Goal: Information Seeking & Learning: Learn about a topic

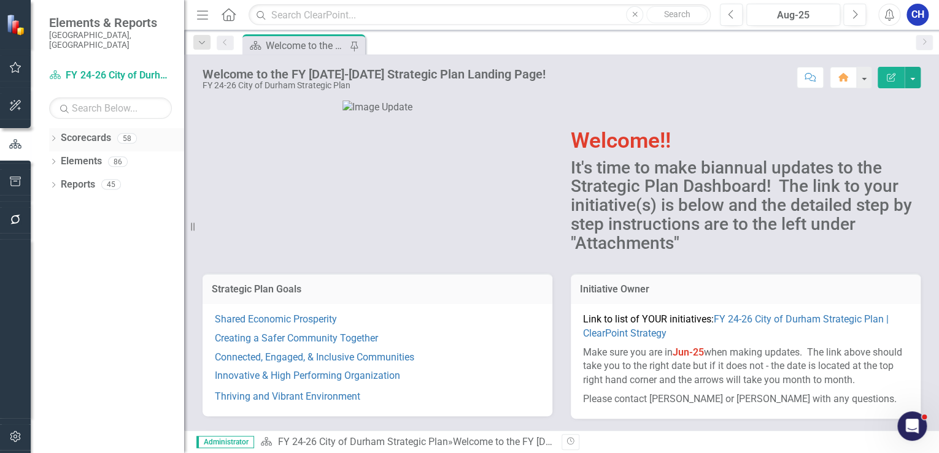
click at [54, 136] on icon "Dropdown" at bounding box center [53, 139] width 9 height 7
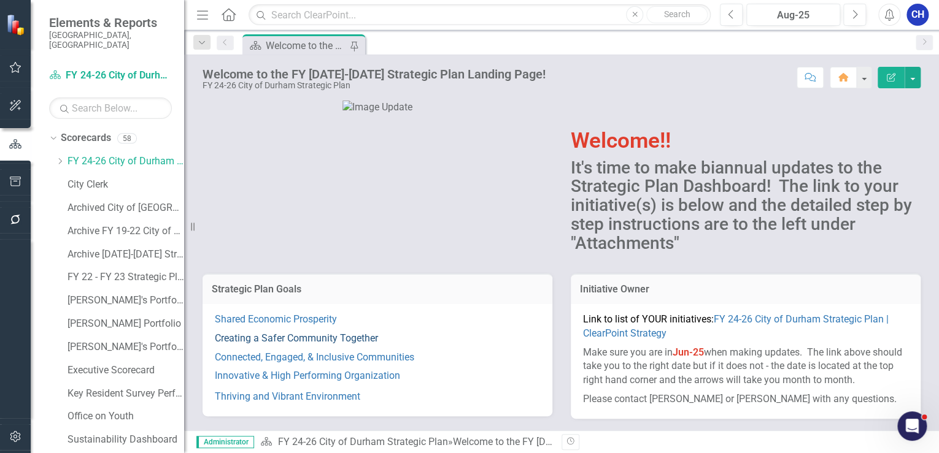
click at [374, 337] on link "Creating a Safer Community Together" at bounding box center [296, 339] width 163 height 12
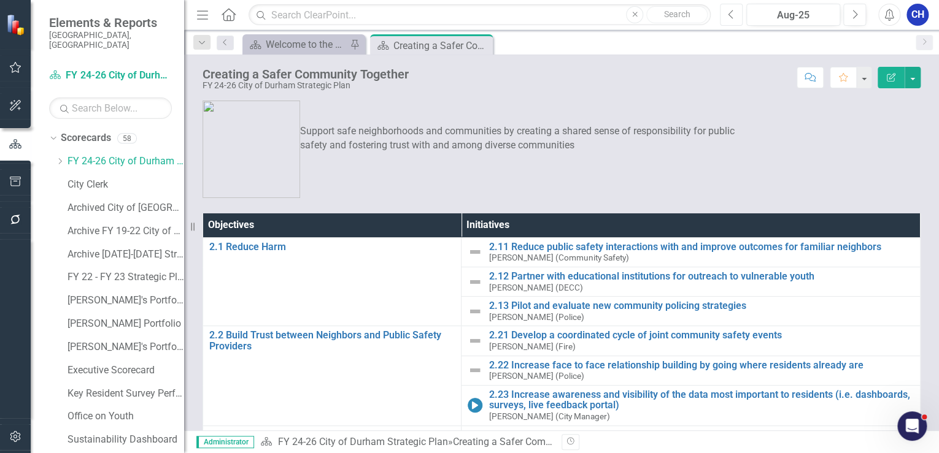
click at [720, 7] on button "Previous" at bounding box center [731, 15] width 23 height 22
click at [726, 11] on button "Previous" at bounding box center [731, 15] width 23 height 22
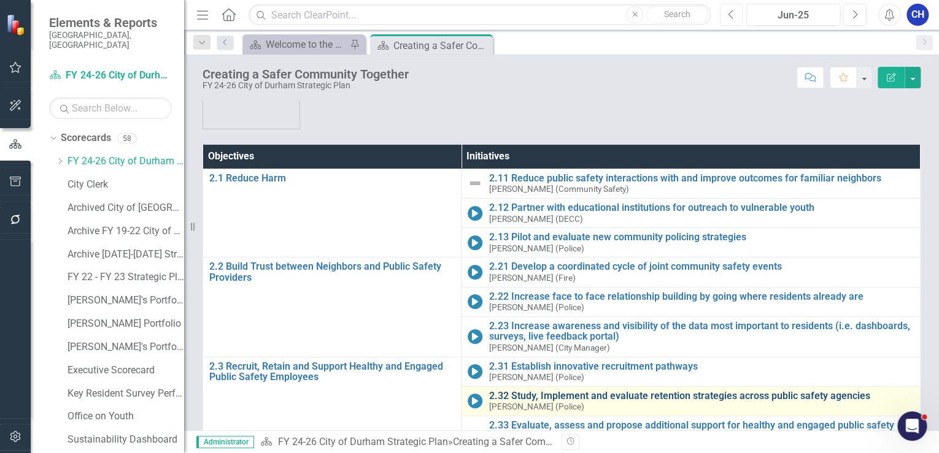
scroll to position [135, 0]
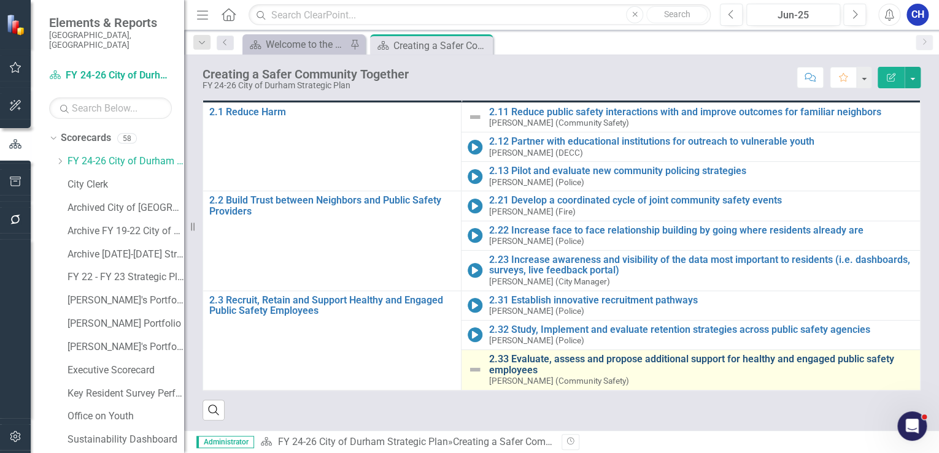
click at [533, 354] on link "2.33 Evaluate, assess and propose additional support for healthy and engaged pu…" at bounding box center [700, 364] width 425 height 21
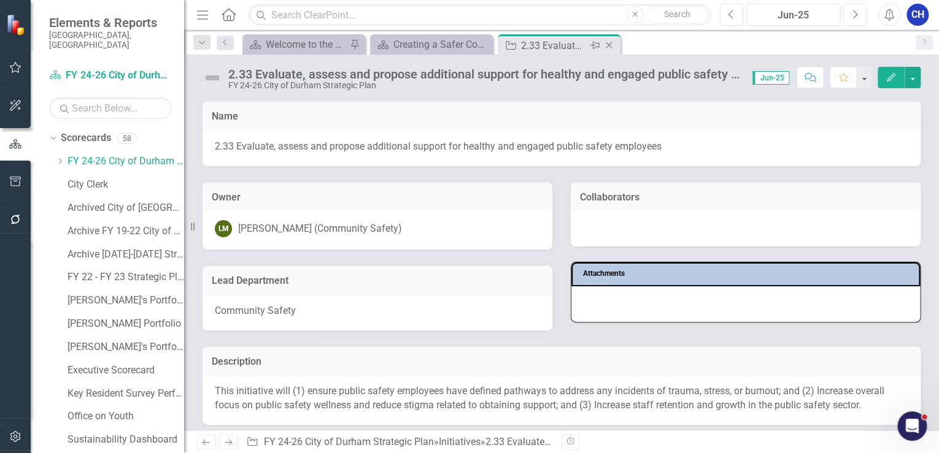
click at [612, 47] on icon "Close" at bounding box center [609, 45] width 12 height 10
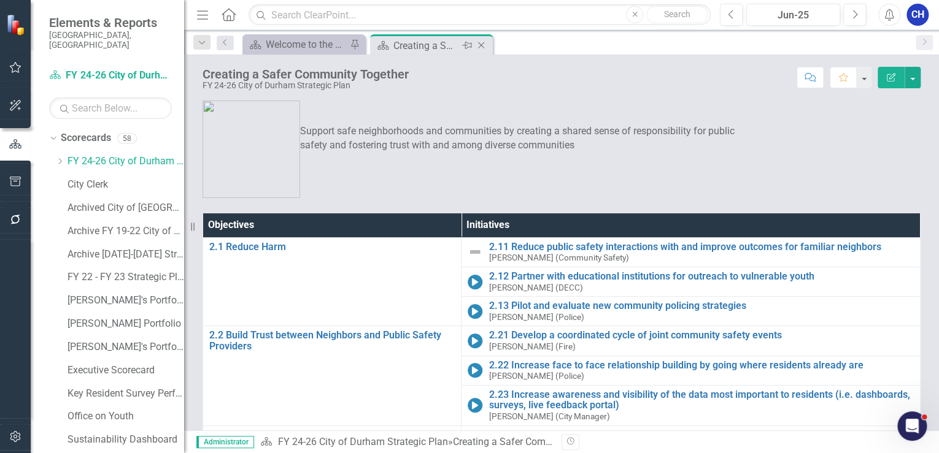
click at [476, 42] on icon "Close" at bounding box center [481, 45] width 12 height 10
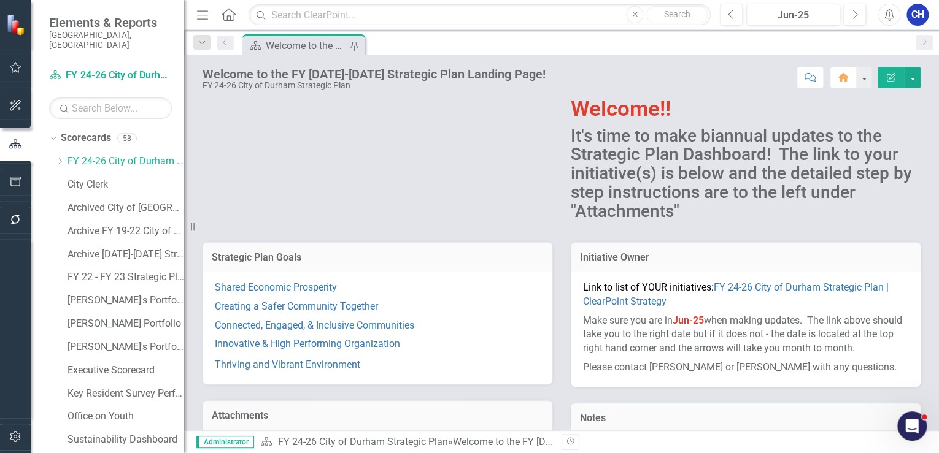
scroll to position [49, 0]
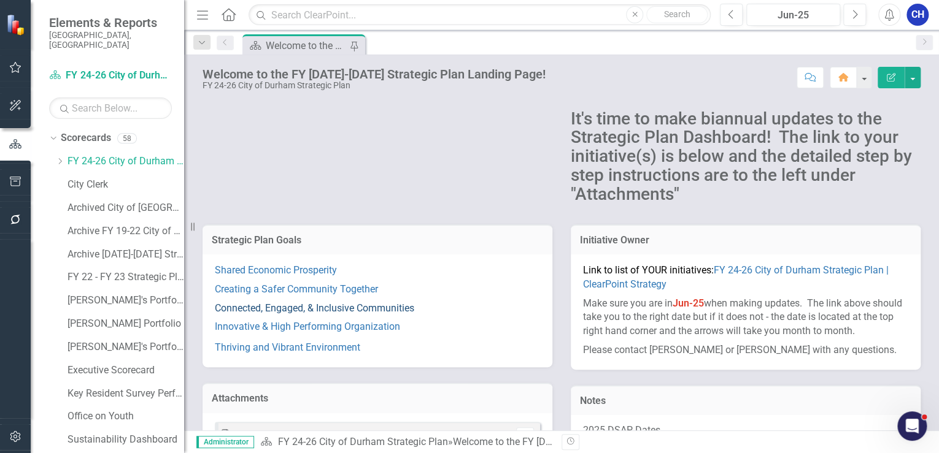
click at [329, 309] on link "Connected, Engaged, & Inclusive Communities" at bounding box center [314, 308] width 199 height 12
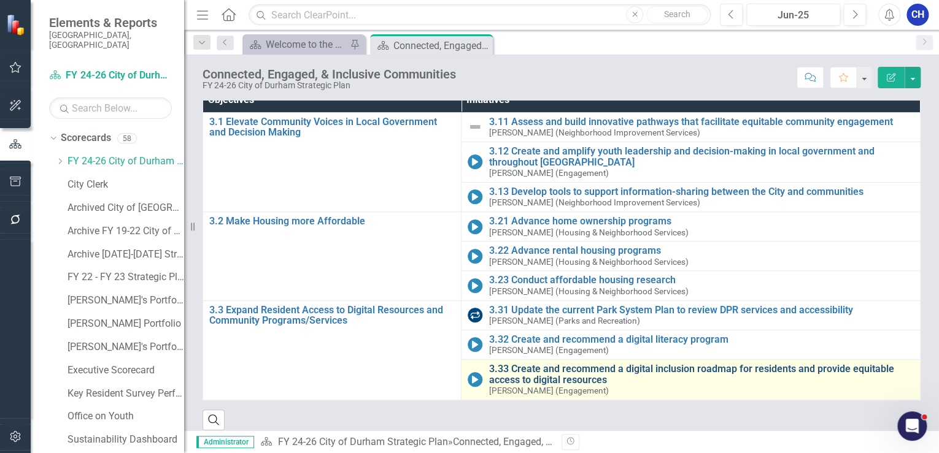
scroll to position [130, 0]
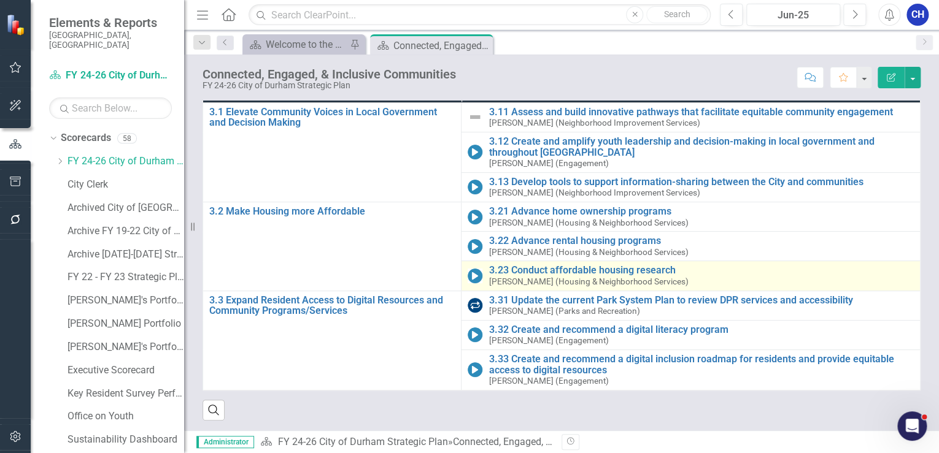
click at [613, 263] on td "3.23 Conduct affordable housing research [PERSON_NAME] (Housing & Neighborhood …" at bounding box center [690, 275] width 459 height 29
click at [613, 268] on link "3.23 Conduct affordable housing research" at bounding box center [700, 270] width 425 height 11
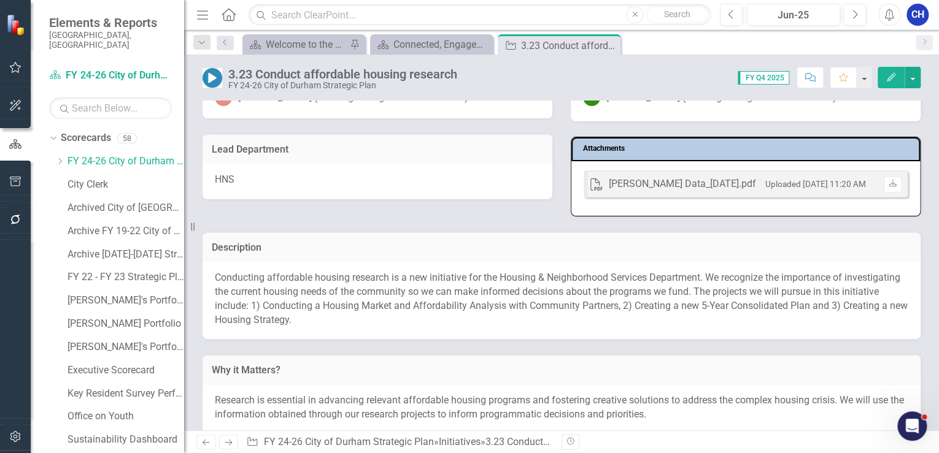
scroll to position [147, 0]
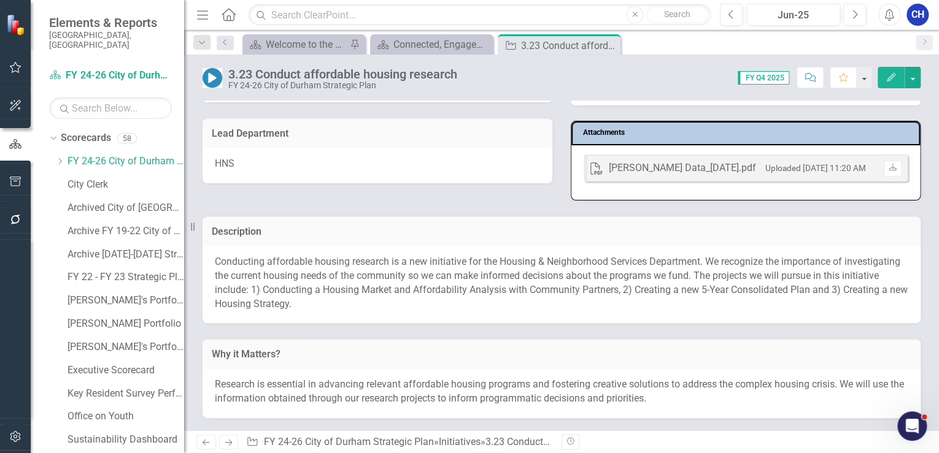
click at [319, 306] on p "Conducting affordable housing research is a new initiative for the Housing & Ne…" at bounding box center [561, 283] width 693 height 56
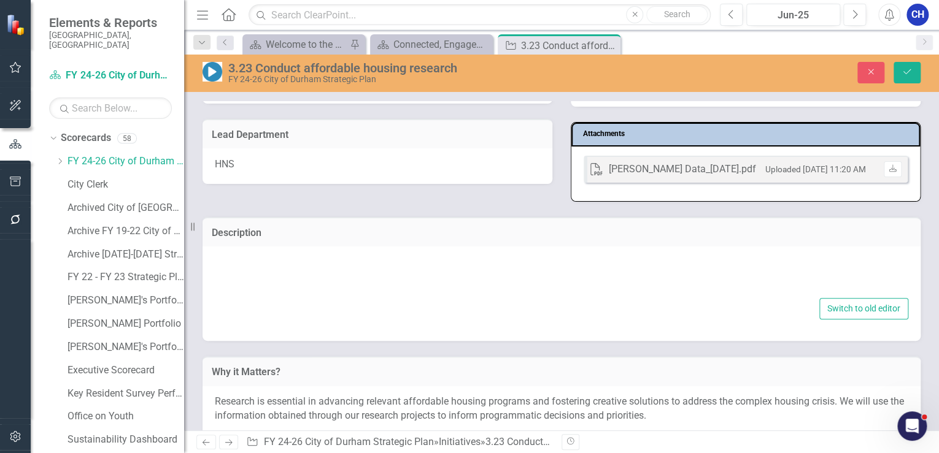
type textarea "<p>Conducting affordable housing research is a new initiative for the Housing &…"
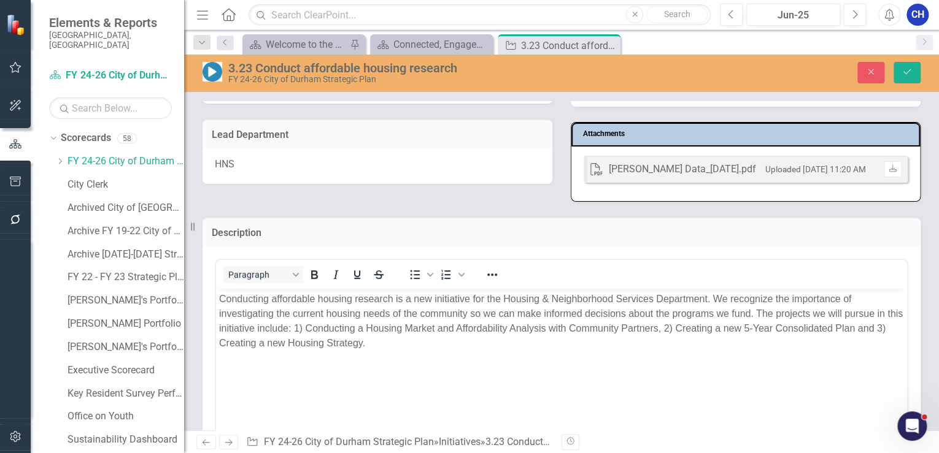
scroll to position [0, 0]
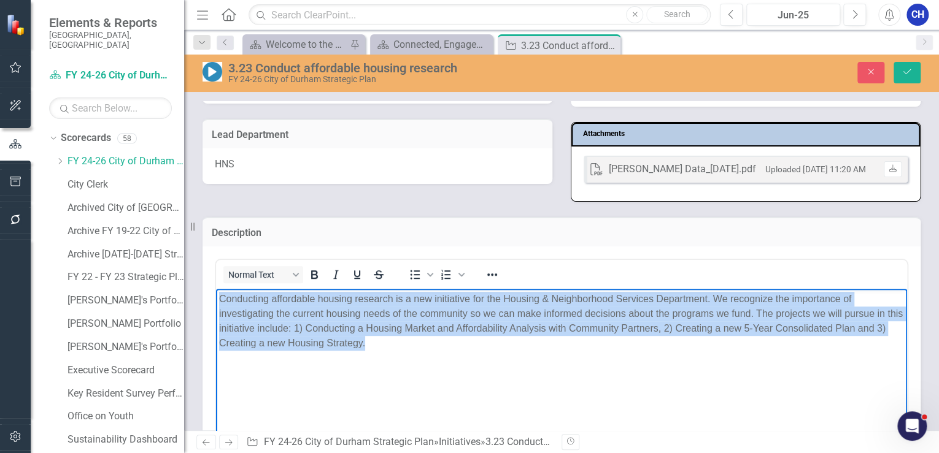
drag, startPoint x: 401, startPoint y: 353, endPoint x: 431, endPoint y: 586, distance: 235.1
click at [216, 298] on html "Conducting affordable housing research is a new initiative for the Housing & Ne…" at bounding box center [561, 381] width 691 height 184
copy p "Conducting affordable housing research is a new initiative for the Housing & Ne…"
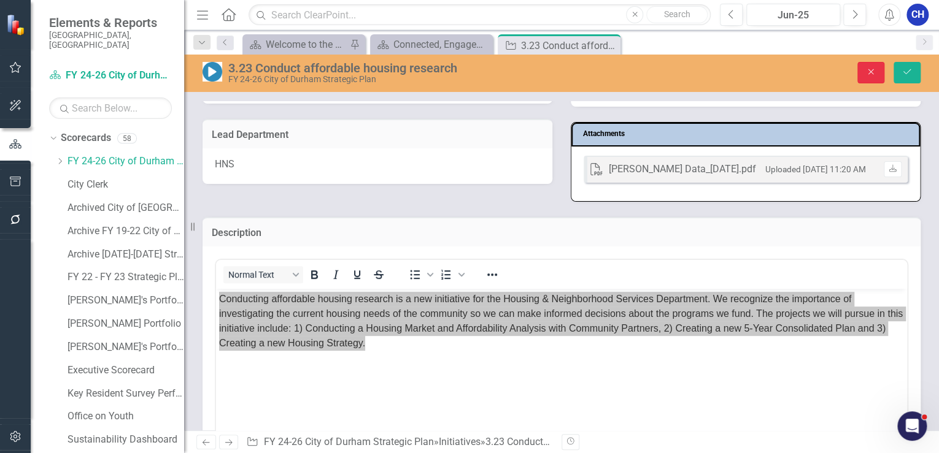
drag, startPoint x: 869, startPoint y: 74, endPoint x: 800, endPoint y: 118, distance: 81.7
click at [868, 73] on icon "Close" at bounding box center [870, 71] width 11 height 9
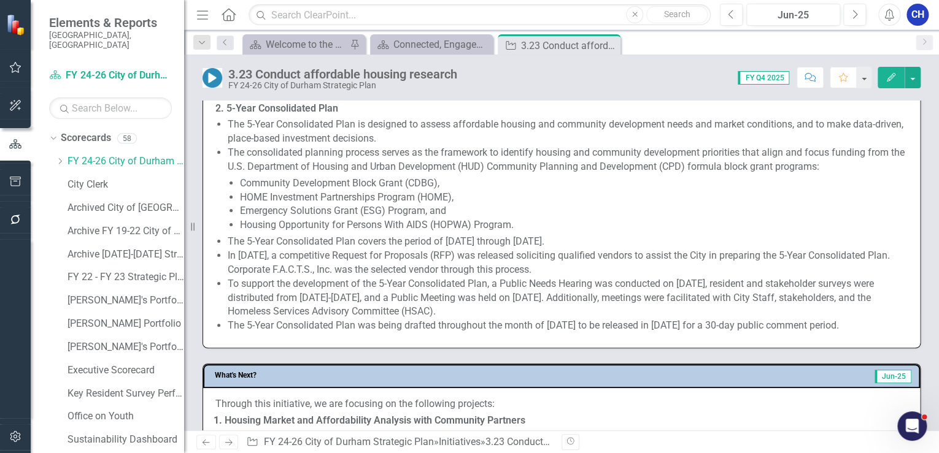
scroll to position [638, 0]
click at [518, 290] on li "To support the development of the 5-Year Consolidated Plan, a Public Needs Hear…" at bounding box center [568, 298] width 680 height 42
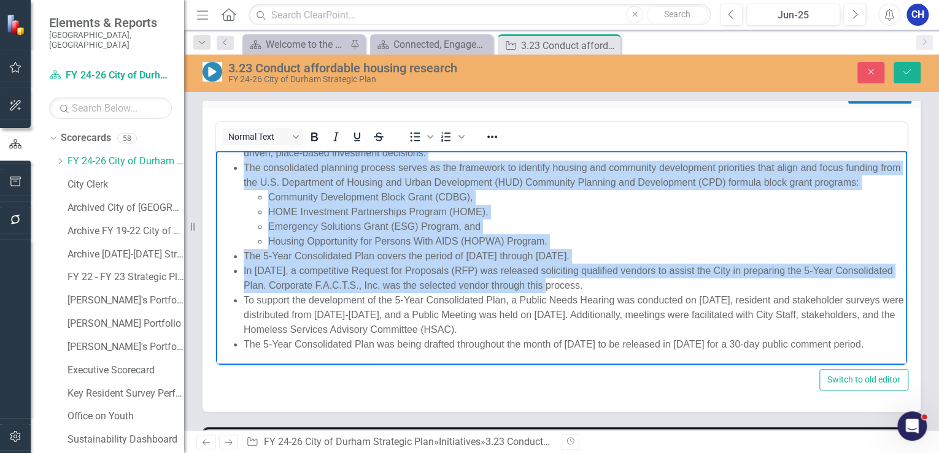
scroll to position [542, 0]
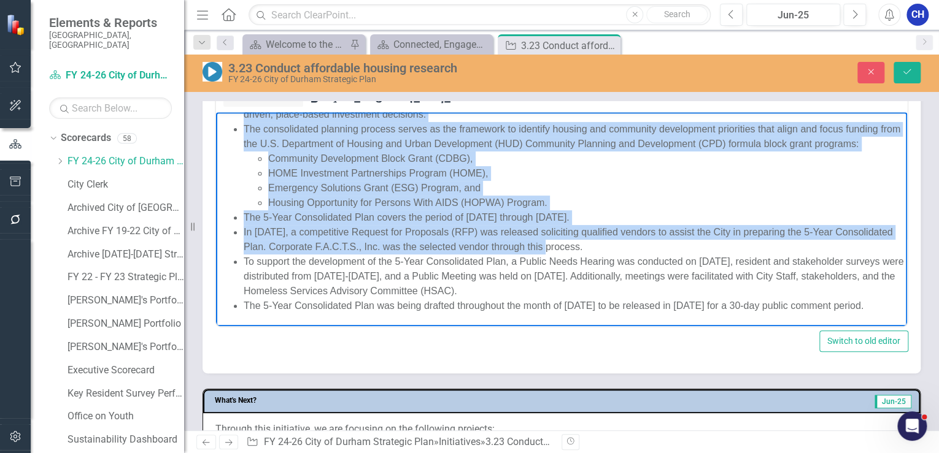
drag, startPoint x: 218, startPoint y: 123, endPoint x: 844, endPoint y: 306, distance: 652.0
click at [844, 306] on body "Through this initiative, we have been working on the following projects: Housin…" at bounding box center [561, 122] width 691 height 409
copy body "Loremip dolo sitametcon, ad elit sedd eiusmod te inc utlaboree dolorema: Aliqua…"
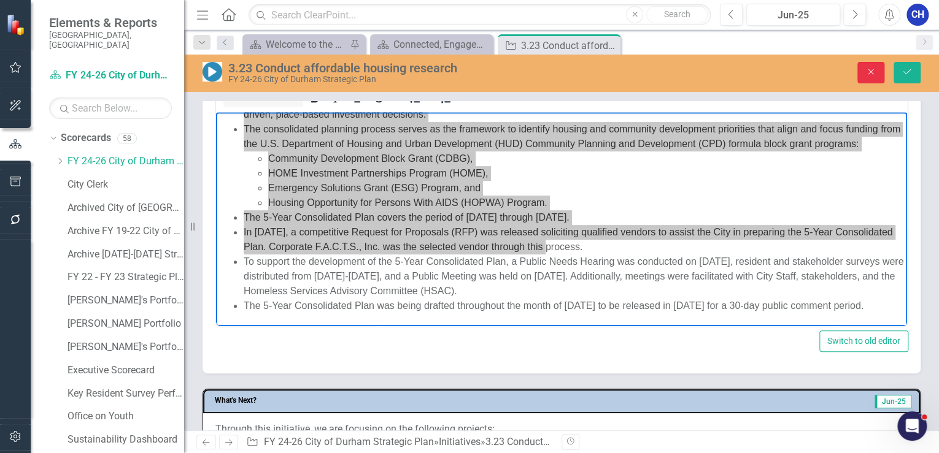
drag, startPoint x: 867, startPoint y: 71, endPoint x: 861, endPoint y: 96, distance: 25.8
click at [867, 70] on icon "Close" at bounding box center [870, 71] width 11 height 9
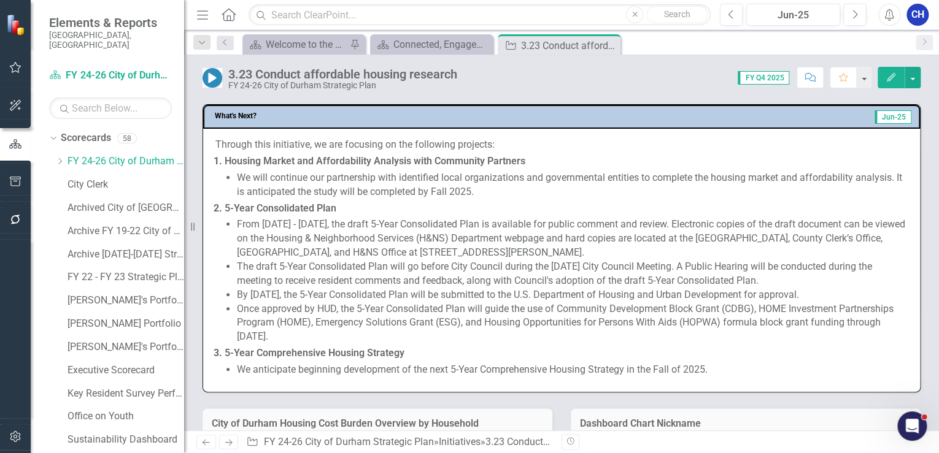
scroll to position [880, 0]
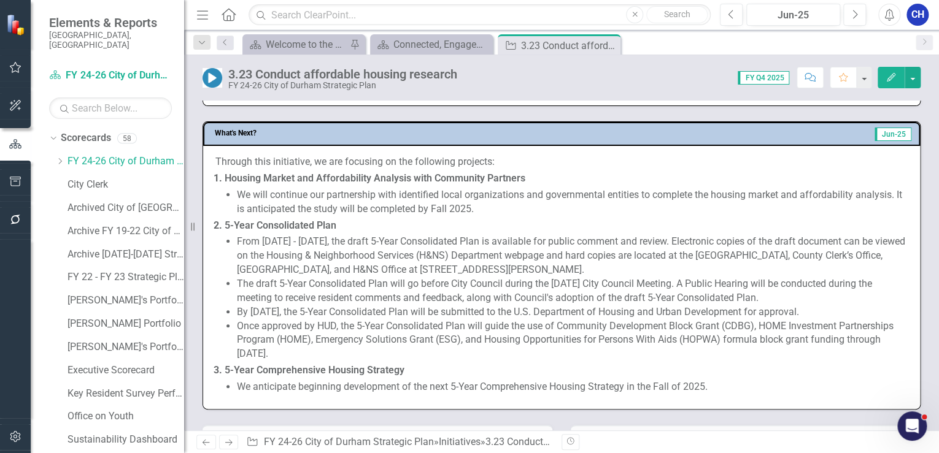
click at [371, 346] on li "Once approved by HUD, the 5-Year Consolidated Plan will guide the use of Commun…" at bounding box center [572, 341] width 671 height 42
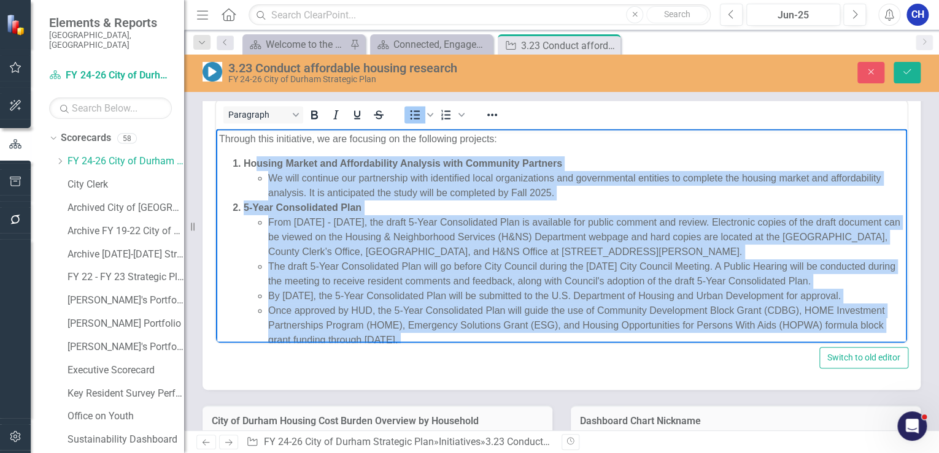
scroll to position [929, 0]
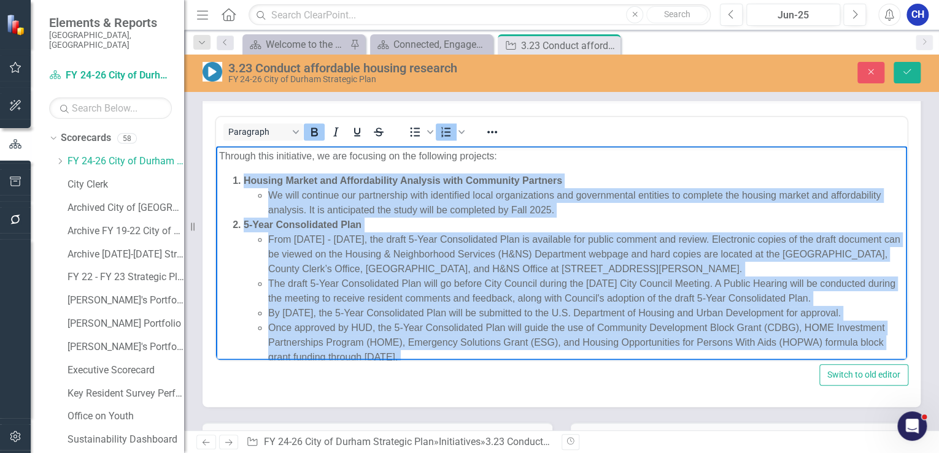
drag, startPoint x: 758, startPoint y: 345, endPoint x: 232, endPoint y: 175, distance: 552.4
click at [232, 175] on ol "Housing Market and Affordability Analysis with Community Partners We will conti…" at bounding box center [561, 283] width 685 height 221
copy ol "Loremip Dolors ame Consecteturad Elitsedd eius Temporinc Utlabore Et dolo magna…"
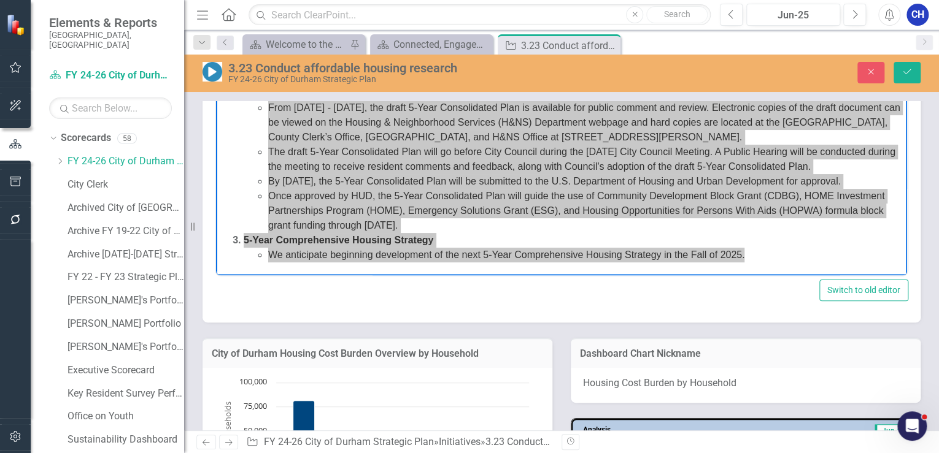
scroll to position [1027, 0]
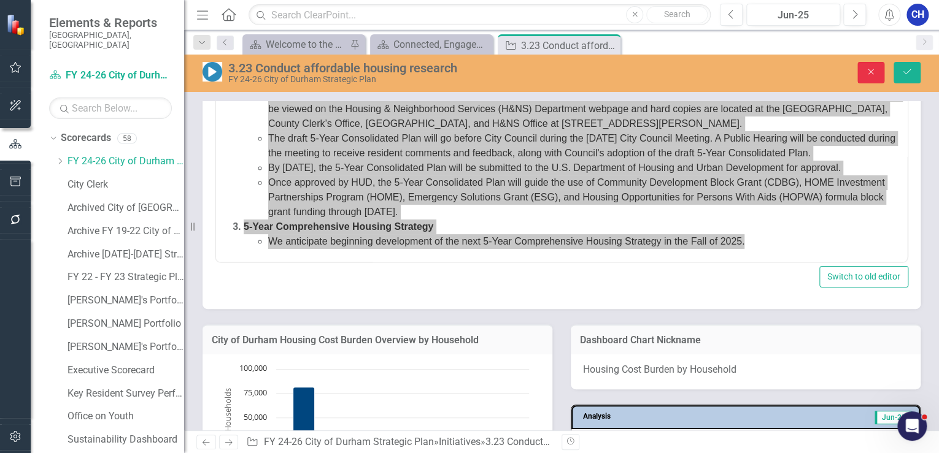
click at [863, 71] on button "Close" at bounding box center [870, 72] width 27 height 21
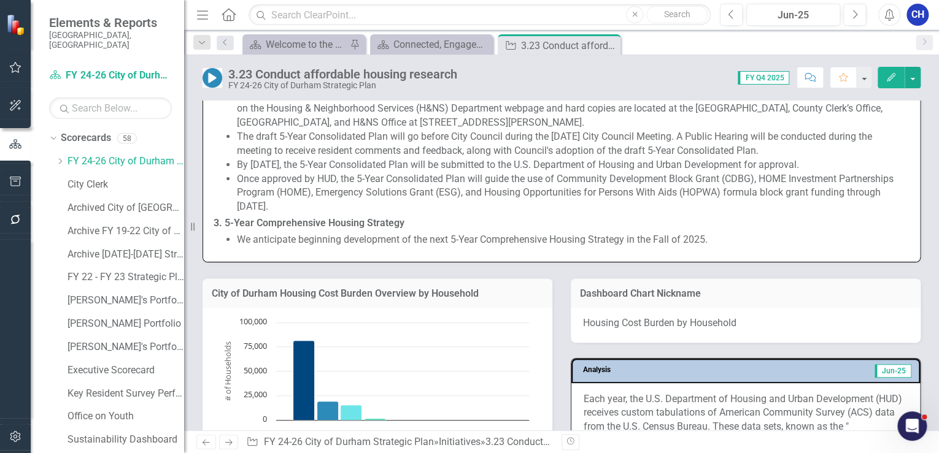
scroll to position [1021, 0]
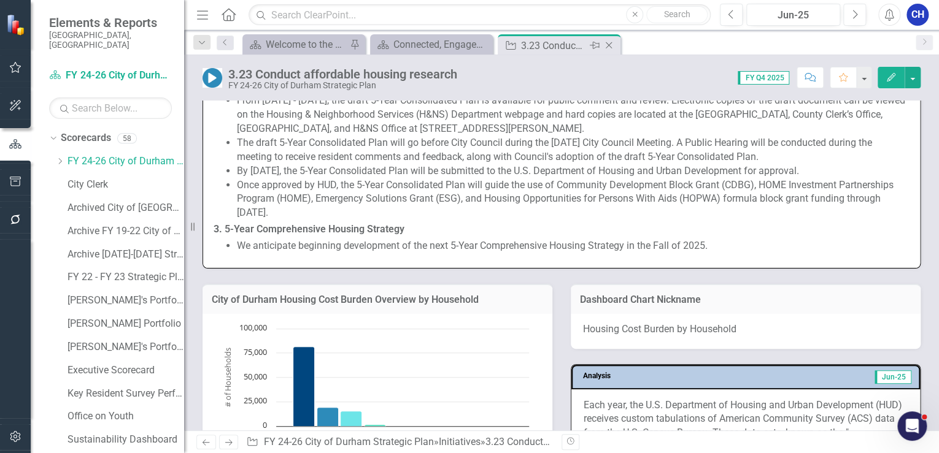
click at [607, 42] on icon "Close" at bounding box center [609, 45] width 12 height 10
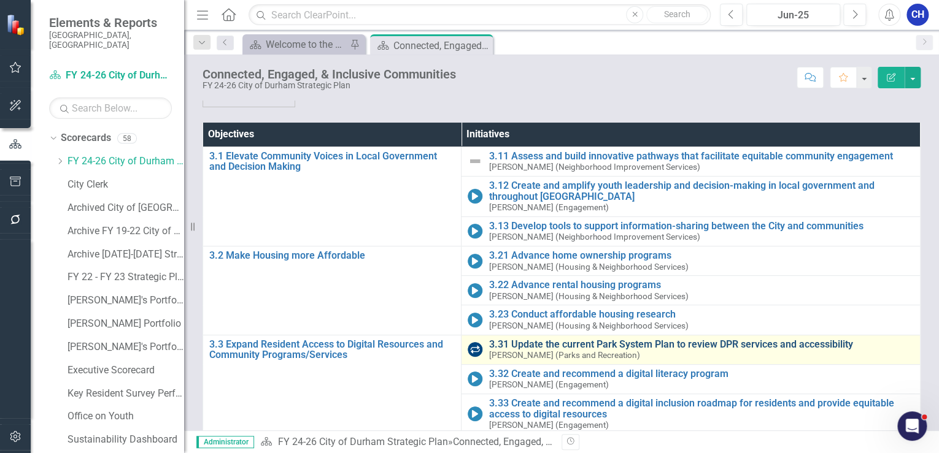
scroll to position [130, 0]
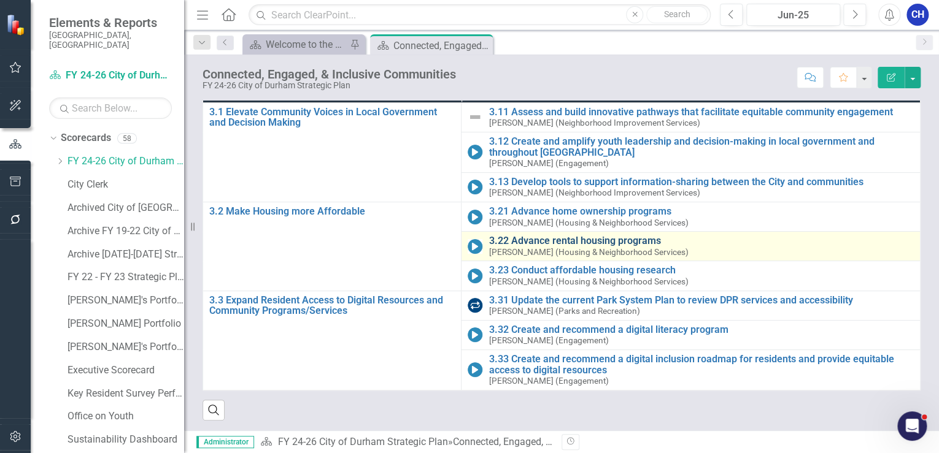
click at [564, 241] on link "3.22 Advance rental housing programs" at bounding box center [700, 241] width 425 height 11
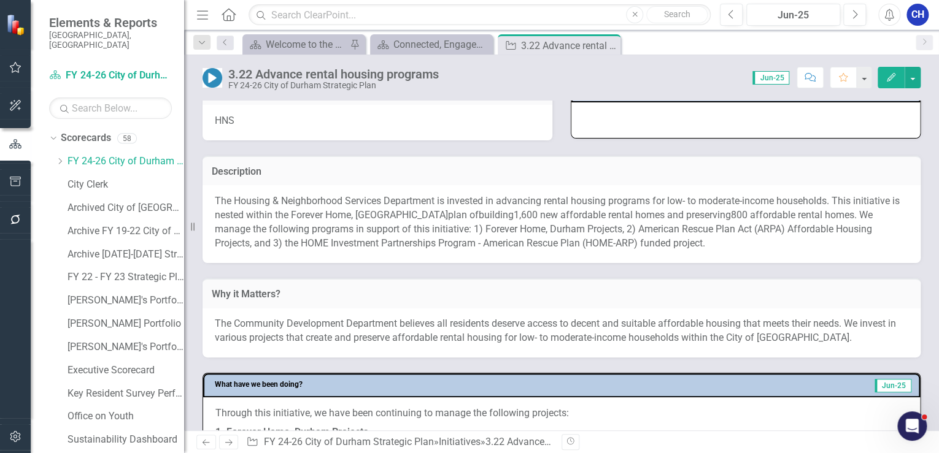
scroll to position [196, 0]
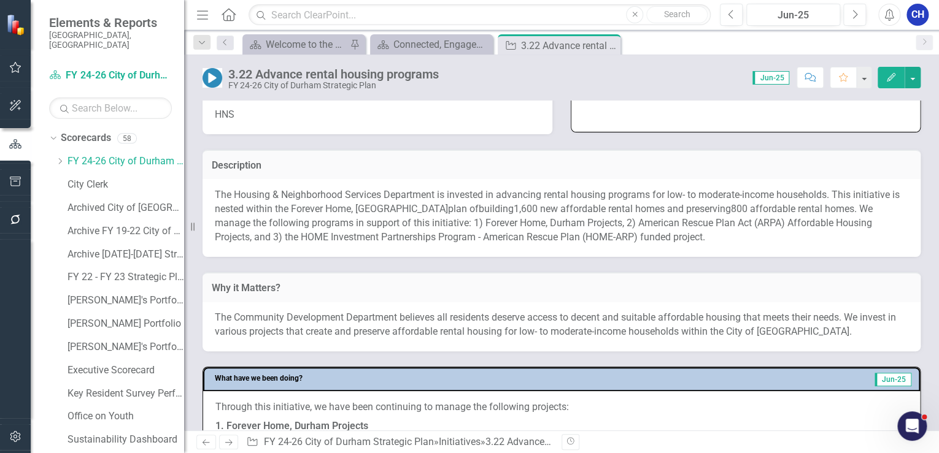
click at [587, 220] on span "800 affordable rental homes. We manage the following programs in support of thi…" at bounding box center [544, 223] width 658 height 40
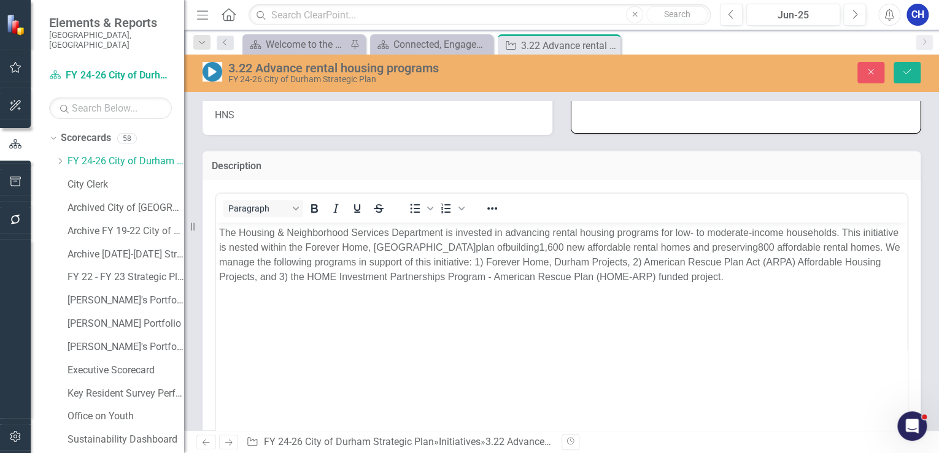
scroll to position [0, 0]
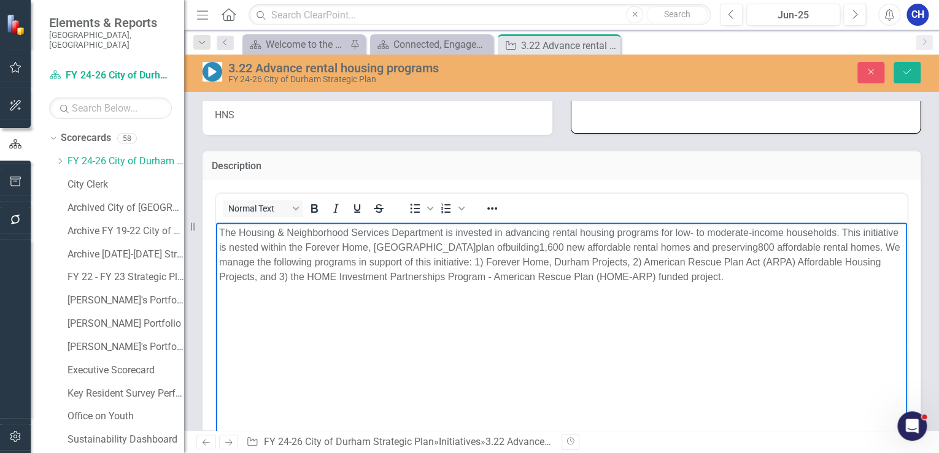
drag, startPoint x: 742, startPoint y: 279, endPoint x: 197, endPoint y: 210, distance: 549.8
click at [216, 222] on html "The Housing & Neighborhood Services Department is invested in advancing rental …" at bounding box center [561, 314] width 691 height 184
copy span "The Housing & Neighborhood Services Department is invested in advancing rental …"
click at [868, 71] on icon "Close" at bounding box center [870, 71] width 11 height 9
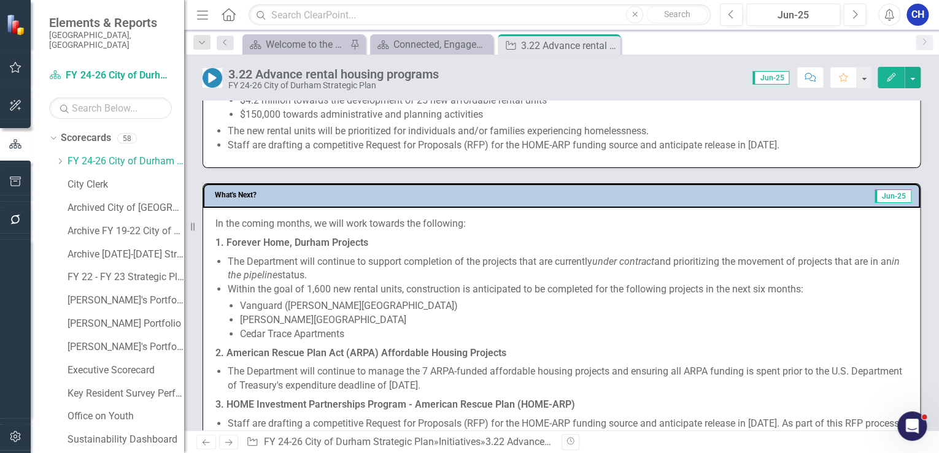
scroll to position [1129, 0]
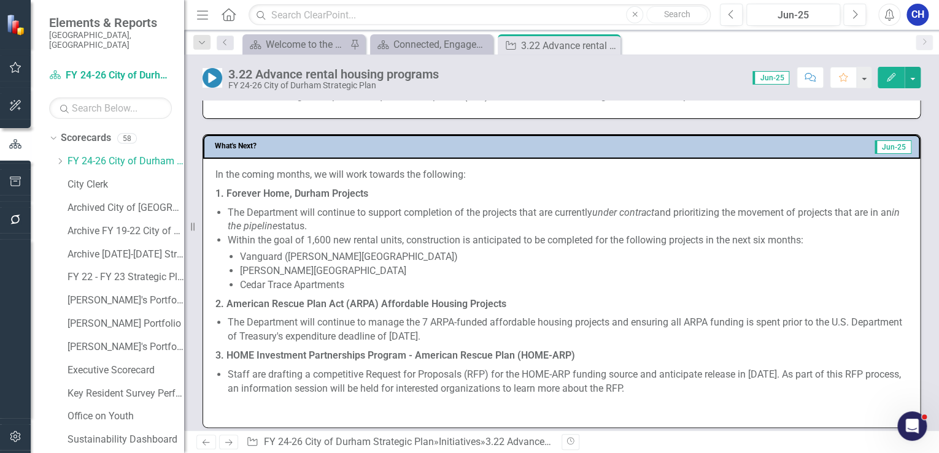
click at [405, 399] on p at bounding box center [561, 407] width 692 height 17
click at [520, 372] on li "Staff are drafting a competitive Request for Proposals (RFP) for the HOME-ARP f…" at bounding box center [568, 382] width 680 height 28
click at [520, 371] on li "Staff are drafting a competitive Request for Proposals (RFP) for the HOME-ARP f…" at bounding box center [568, 382] width 680 height 28
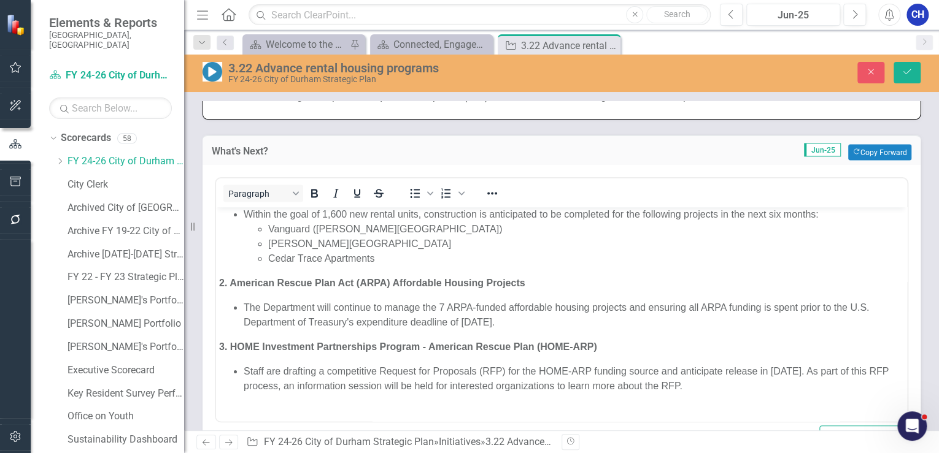
scroll to position [91, 0]
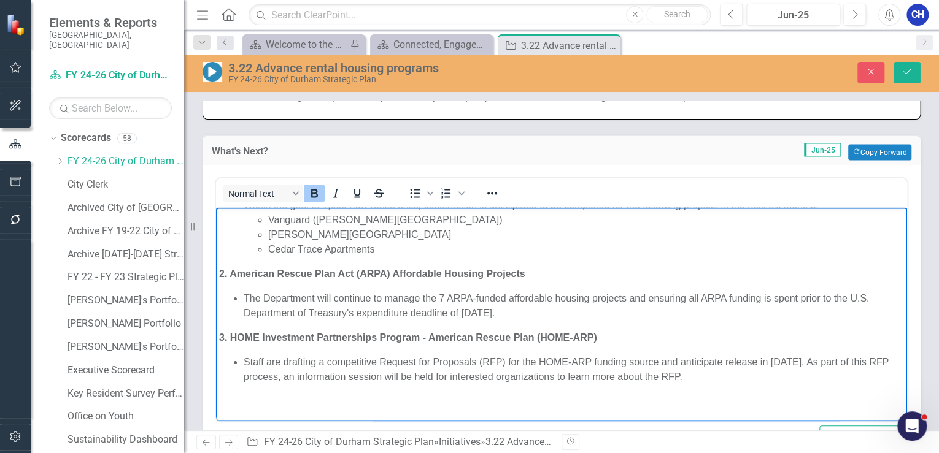
drag, startPoint x: 743, startPoint y: 377, endPoint x: 217, endPoint y: 343, distance: 526.9
click at [216, 331] on html "In the coming months, we will work towards the following: 1. Forever Home, Durh…" at bounding box center [561, 270] width 691 height 306
copy body "3. HOME Investment Partnerships Program - American Rescue Plan (HOME-ARP) Staff…"
drag, startPoint x: 764, startPoint y: 401, endPoint x: 753, endPoint y: 392, distance: 14.4
click at [763, 400] on p "Rich Text Area. Press ALT-0 for help." at bounding box center [561, 402] width 685 height 15
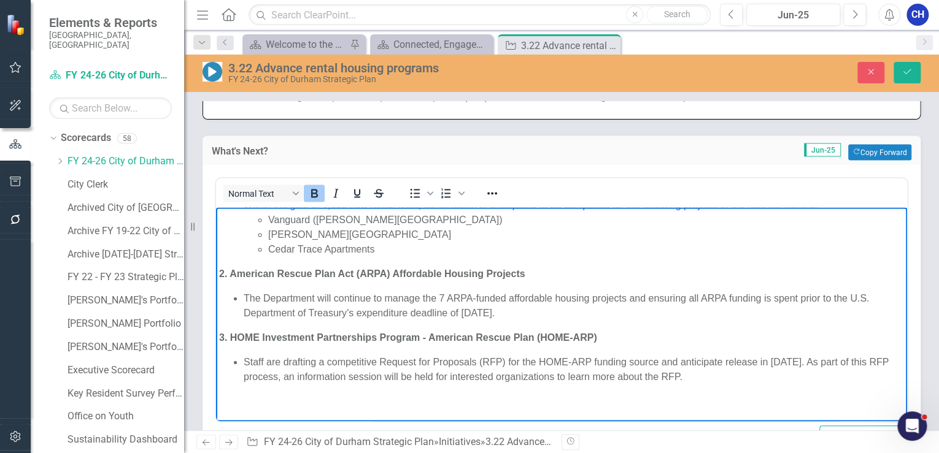
drag, startPoint x: 725, startPoint y: 377, endPoint x: 236, endPoint y: 323, distance: 492.0
click at [216, 328] on html "In the coming months, we will work towards the following: 1. Forever Home, Durh…" at bounding box center [561, 270] width 691 height 306
copy body "3. HOME Investment Partnerships Program - American Rescue Plan (HOME-ARP) Staff…"
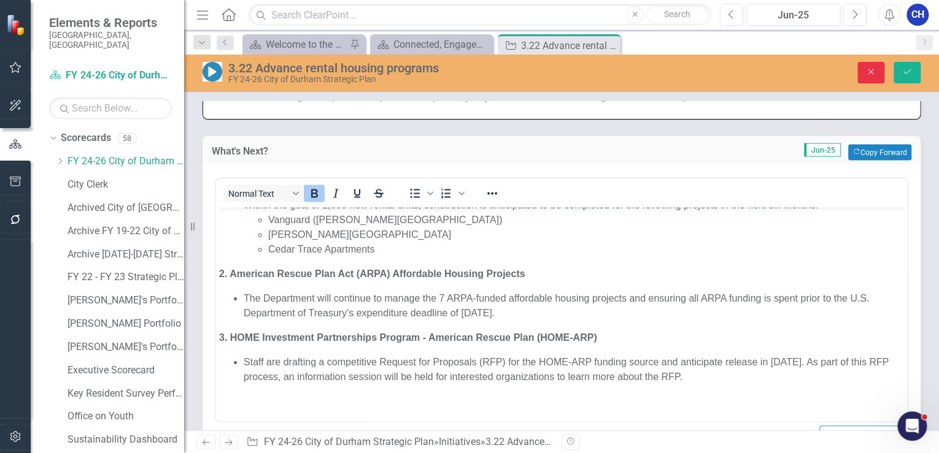
click at [871, 74] on icon "Close" at bounding box center [870, 71] width 11 height 9
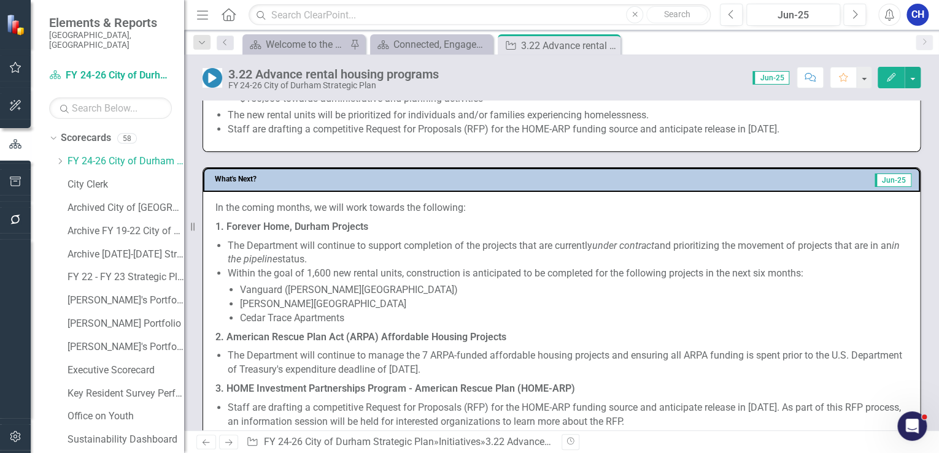
scroll to position [982, 0]
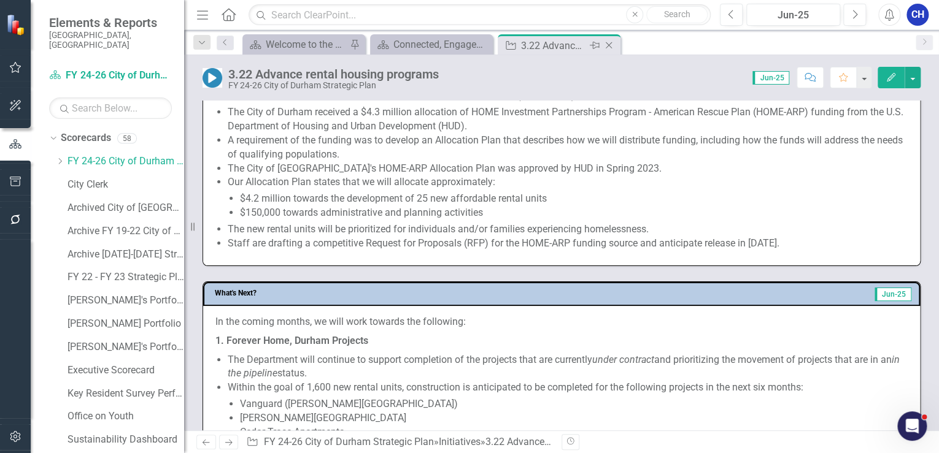
click at [616, 44] on div "Close" at bounding box center [609, 45] width 15 height 15
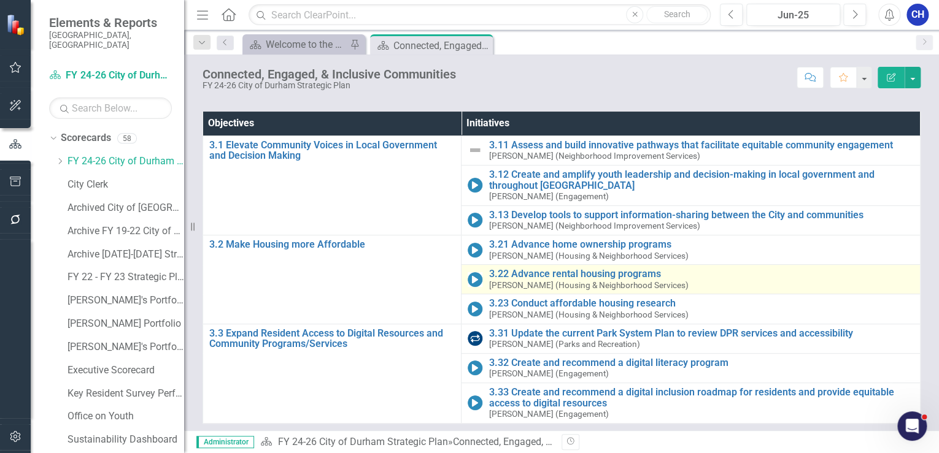
scroll to position [98, 0]
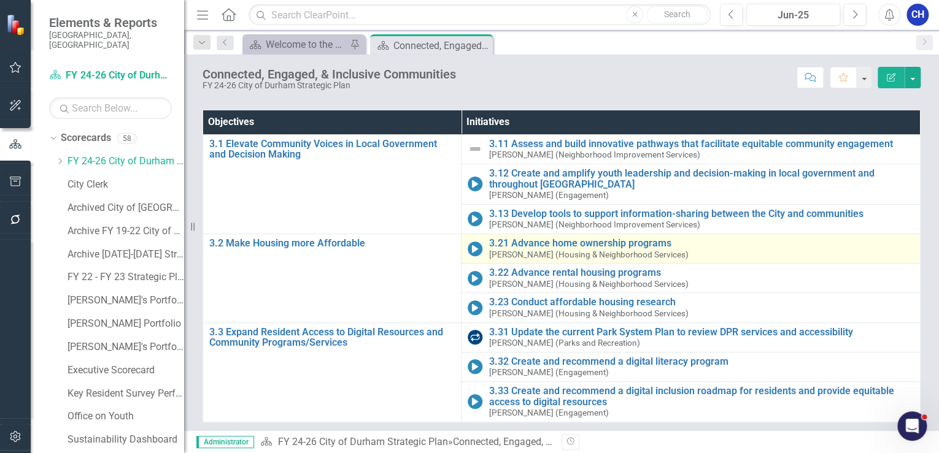
click at [557, 248] on div "3.21 Advance home ownership programs [PERSON_NAME] (Housing & Neighborhood Serv…" at bounding box center [700, 248] width 425 height 21
click at [558, 244] on link "3.21 Advance home ownership programs" at bounding box center [700, 243] width 425 height 11
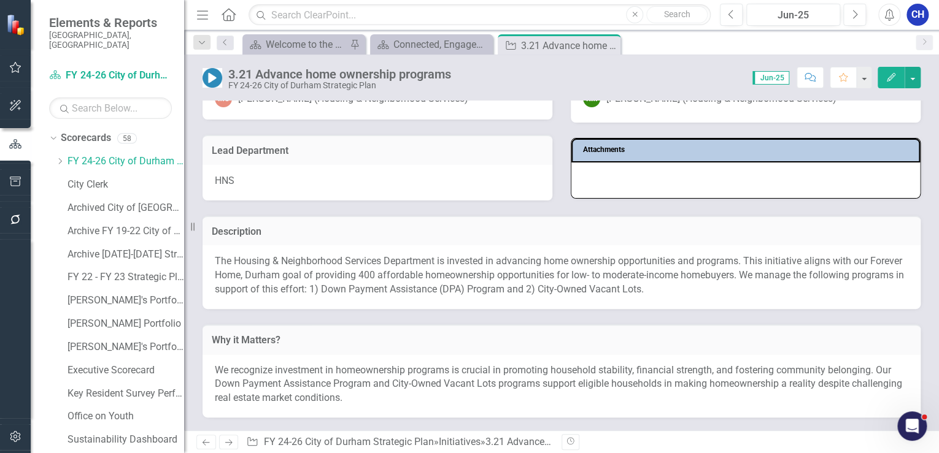
scroll to position [147, 0]
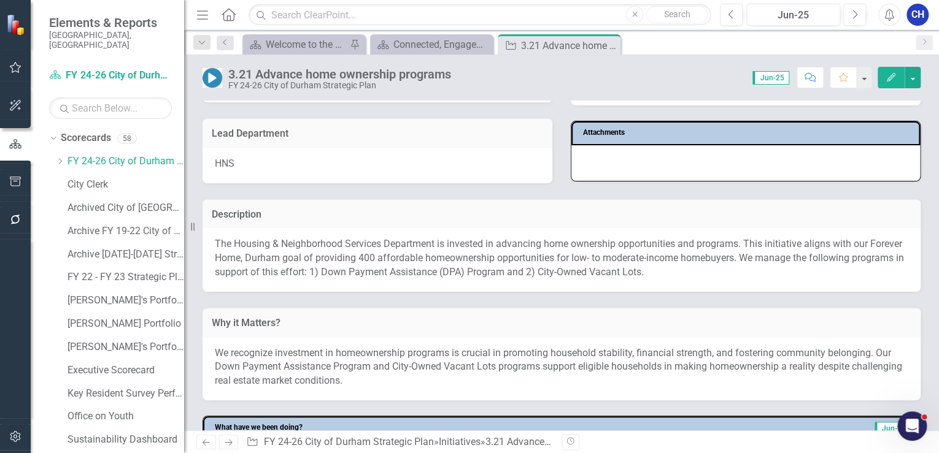
click at [690, 277] on p "The Housing & Neighborhood Services Department is invested in advancing home ow…" at bounding box center [561, 258] width 693 height 42
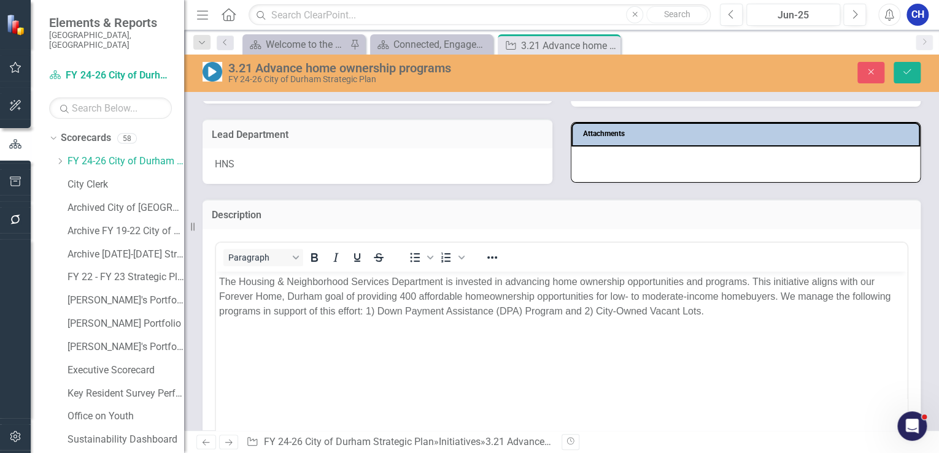
scroll to position [0, 0]
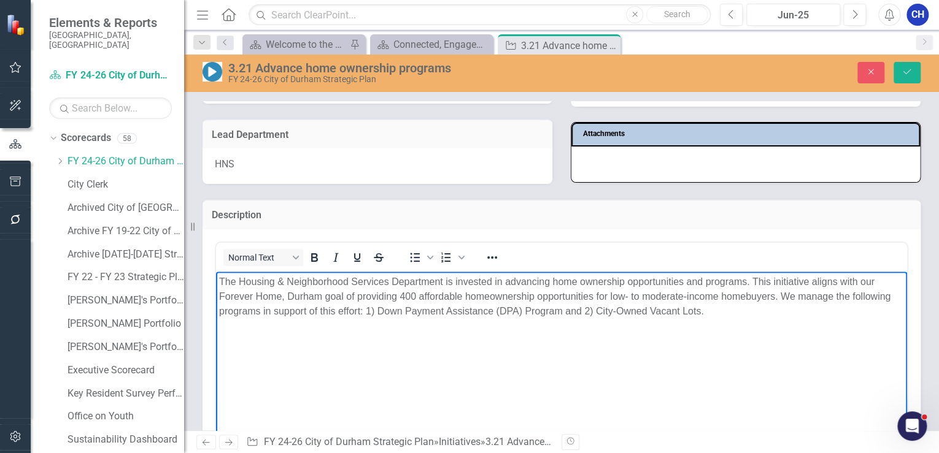
drag, startPoint x: 656, startPoint y: 313, endPoint x: 129, endPoint y: 267, distance: 529.1
click at [216, 271] on html "The Housing & Neighborhood Services Department is invested in advancing home ow…" at bounding box center [561, 363] width 691 height 184
copy p "The Housing & Neighborhood Services Department is invested in advancing home ow…"
click at [865, 77] on button "Close" at bounding box center [870, 72] width 27 height 21
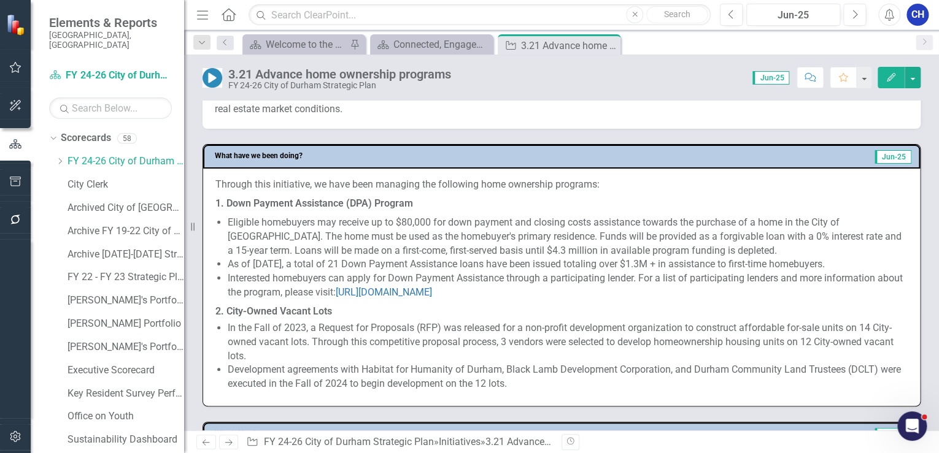
scroll to position [442, 0]
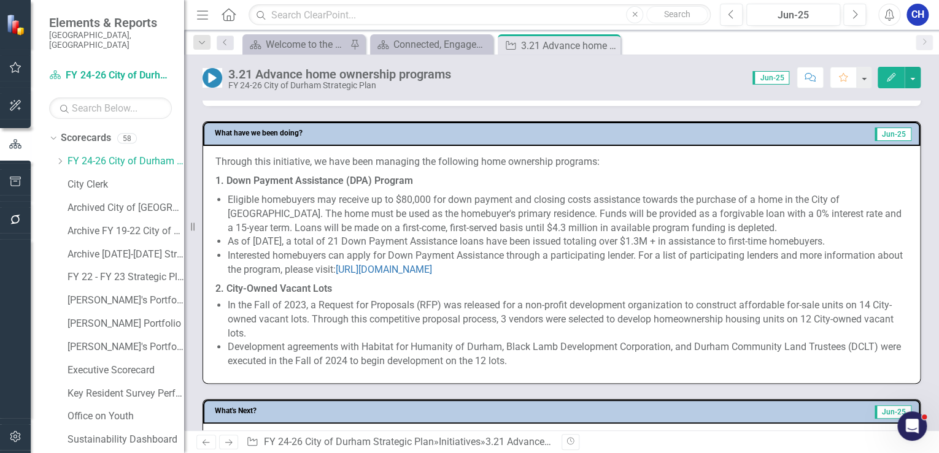
click at [348, 258] on li "Interested homebuyers can apply for Down Payment Assistance through a participa…" at bounding box center [568, 263] width 680 height 28
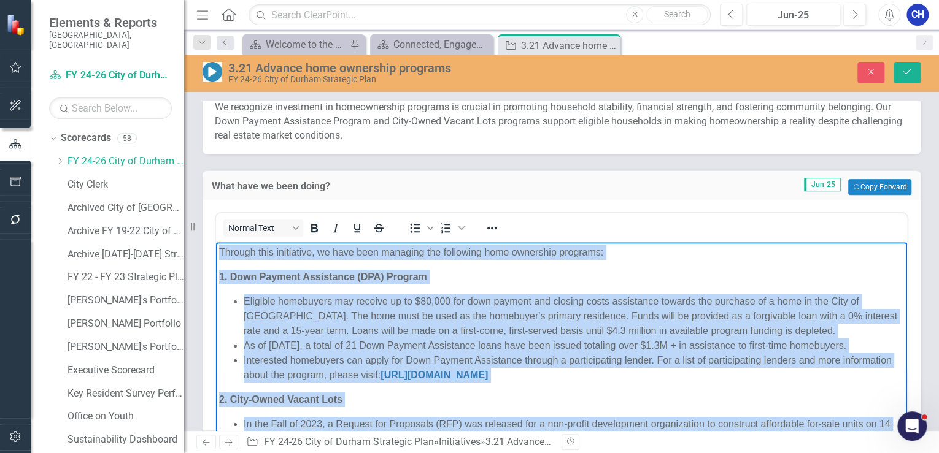
scroll to position [393, 0]
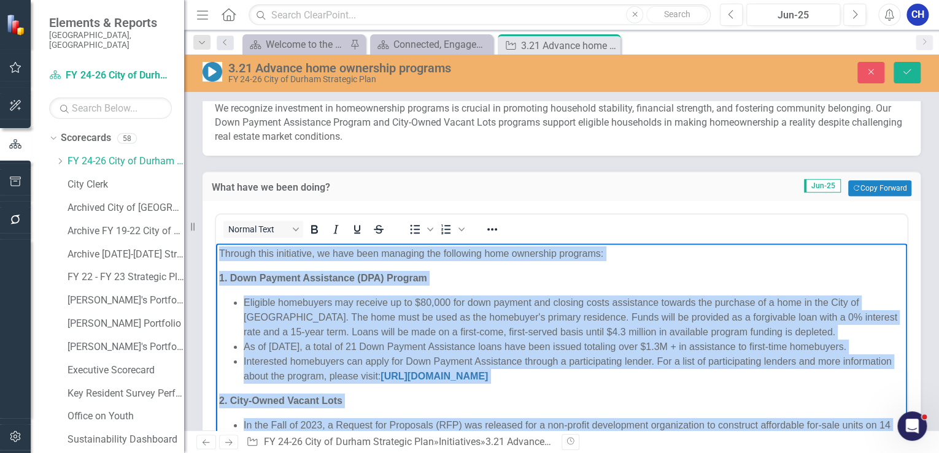
drag, startPoint x: 608, startPoint y: 441, endPoint x: 214, endPoint y: 218, distance: 452.8
click at [216, 244] on html "Through this initiative, we have been managing the following home ownership pro…" at bounding box center [561, 374] width 691 height 261
copy body "Loremip dolo sitametcon, ad elit sedd eiusmodt inc utlaboree dolo magnaaliq eni…"
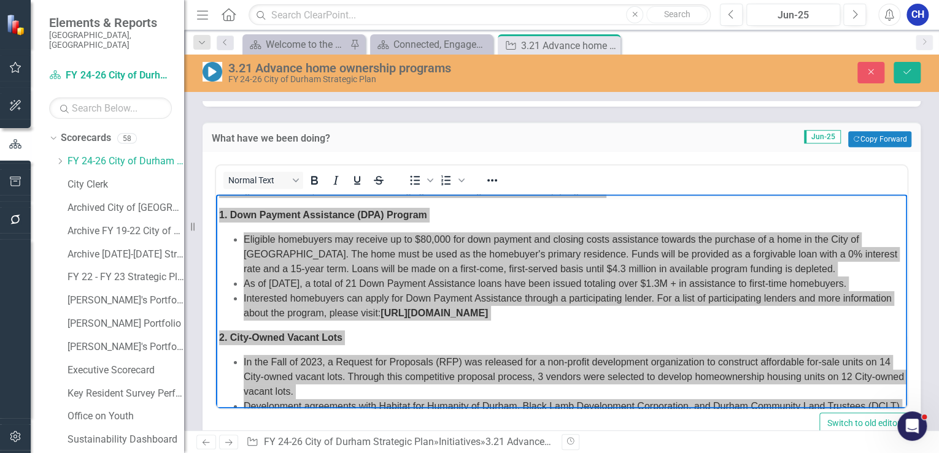
scroll to position [0, 0]
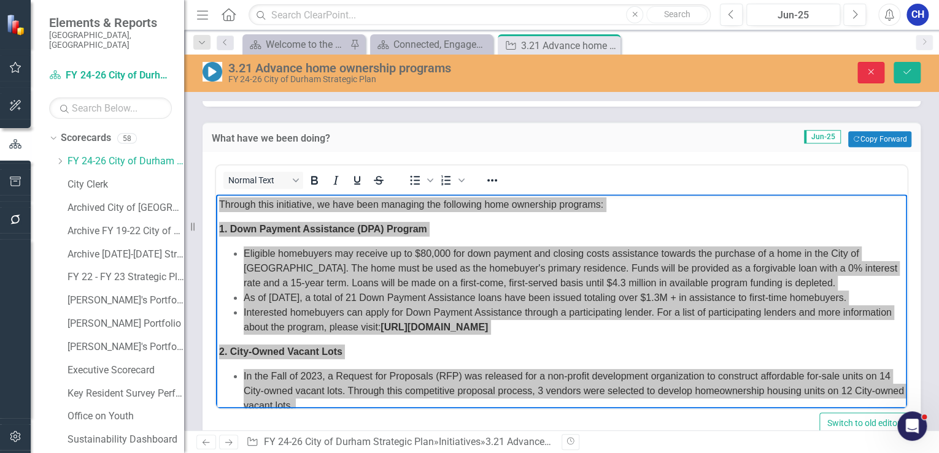
click at [879, 74] on button "Close" at bounding box center [870, 72] width 27 height 21
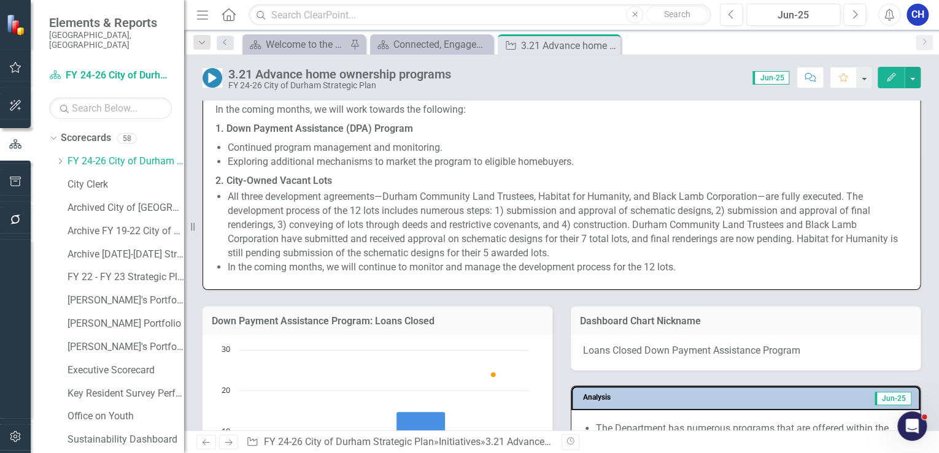
scroll to position [785, 0]
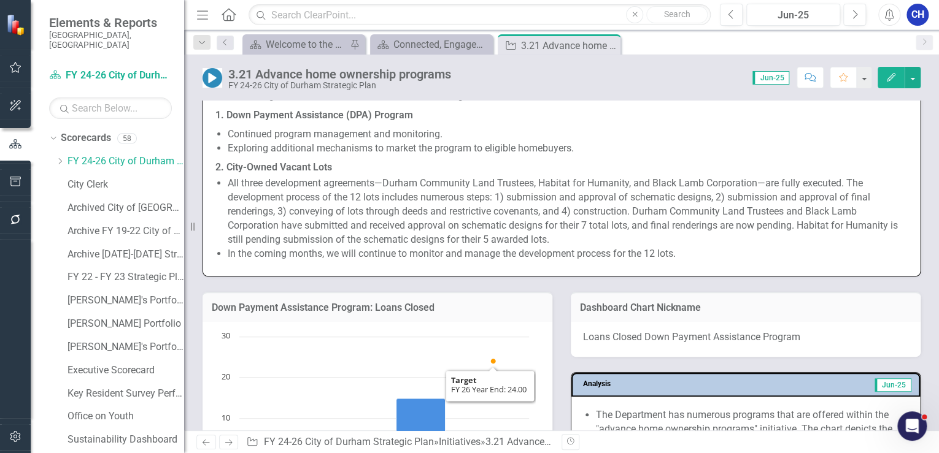
click at [463, 225] on span "All three development agreements—Durham Community Land Trustees, Habitat for Hu…" at bounding box center [563, 210] width 670 height 67
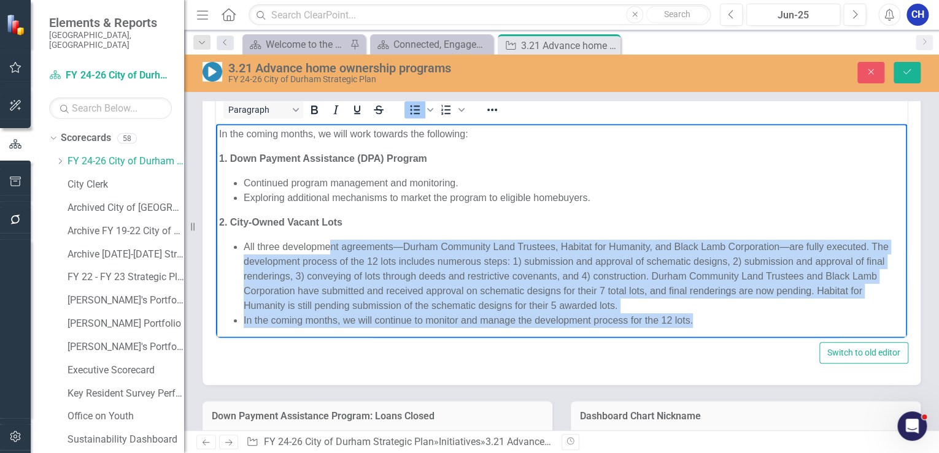
scroll to position [0, 0]
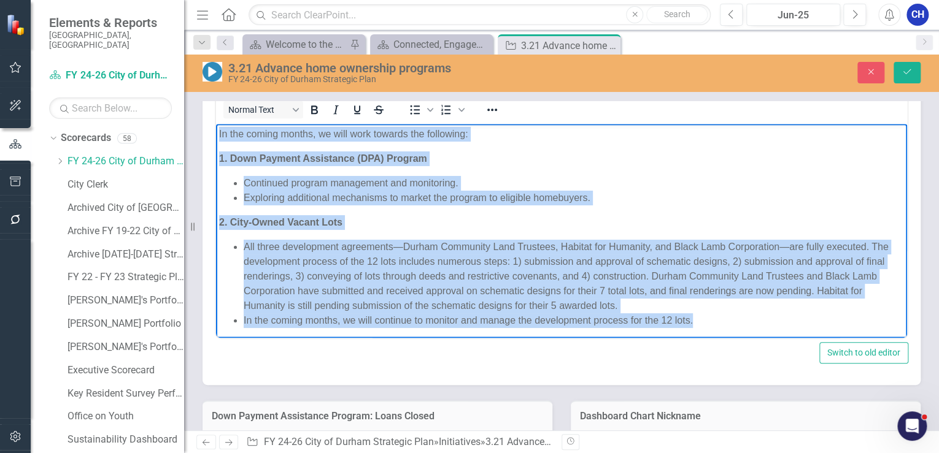
drag, startPoint x: 696, startPoint y: 317, endPoint x: 236, endPoint y: 131, distance: 496.3
click at [216, 124] on html "In the coming months, we will work towards the following: 1. Down Payment Assis…" at bounding box center [561, 232] width 691 height 217
copy body "In the coming months, we will work towards the following: 1. Down Payment Assis…"
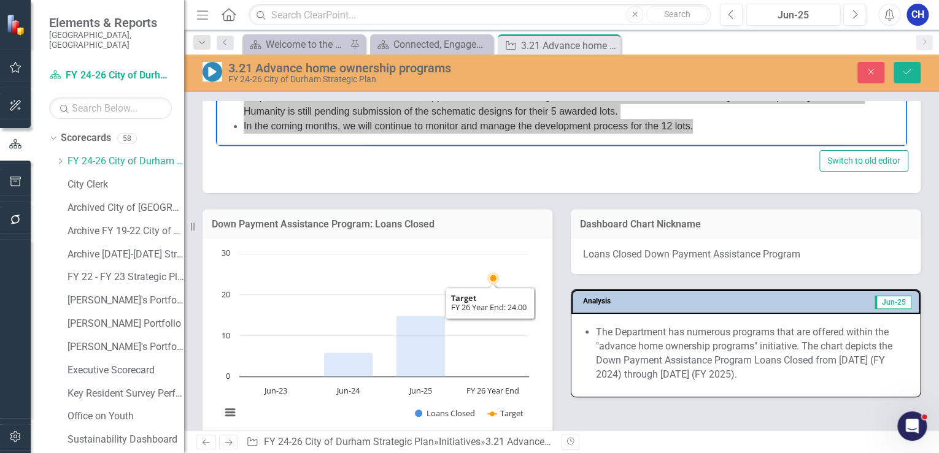
scroll to position [1085, 0]
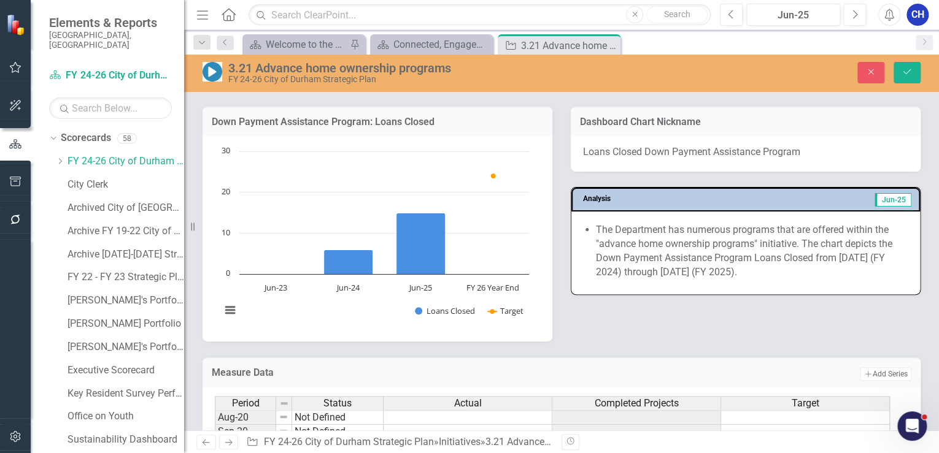
click at [879, 84] on div "3.21 Advance home ownership programs FY 24-26 City of [GEOGRAPHIC_DATA] Strateg…" at bounding box center [561, 73] width 755 height 37
click at [876, 78] on button "Close" at bounding box center [870, 72] width 27 height 21
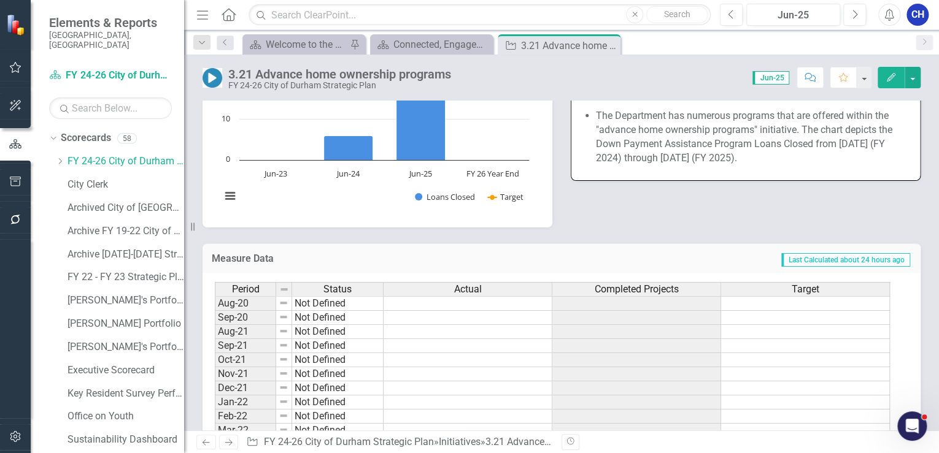
scroll to position [972, 0]
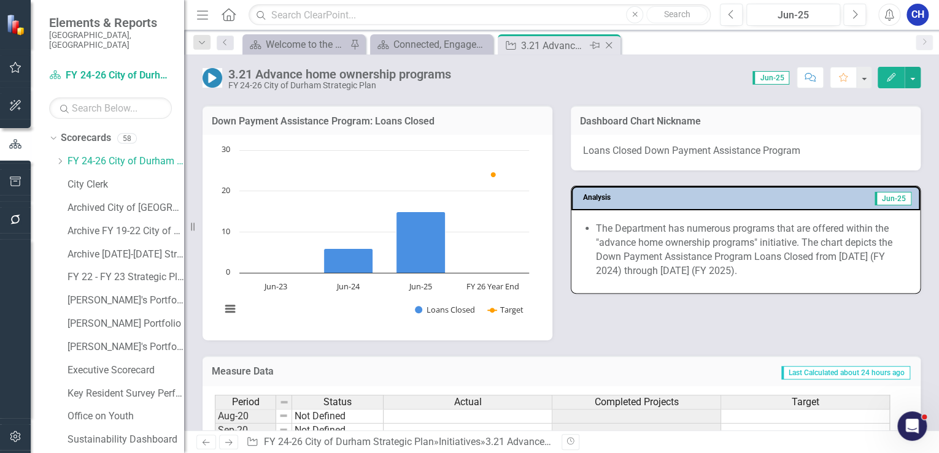
click at [615, 45] on div "Close" at bounding box center [609, 45] width 15 height 15
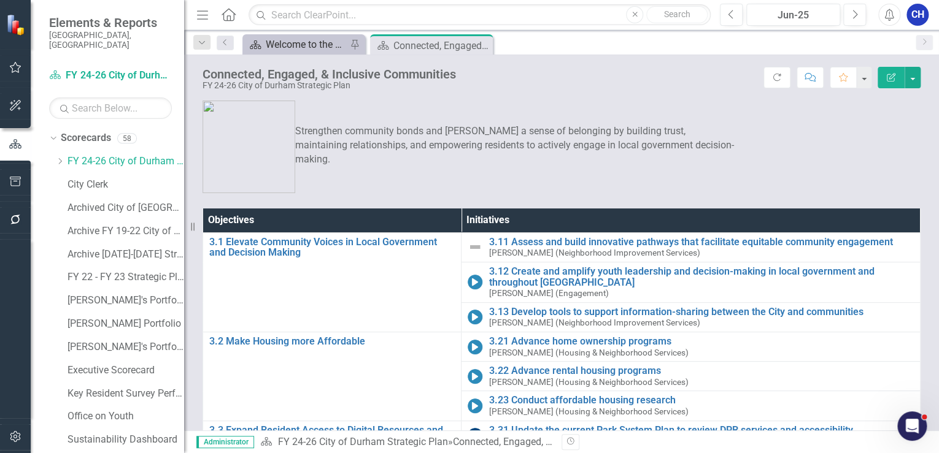
click at [287, 39] on div "Welcome to the FY [DATE]-[DATE] Strategic Plan Landing Page!" at bounding box center [306, 44] width 81 height 15
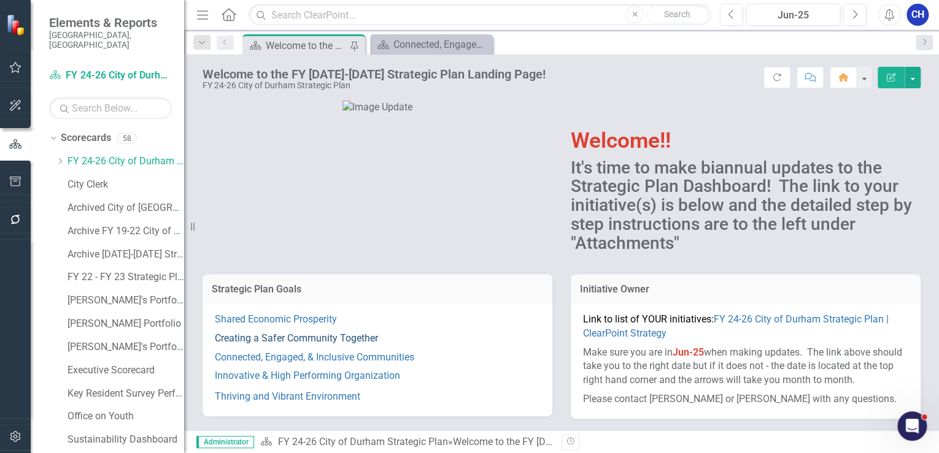
click at [324, 336] on link "Creating a Safer Community Together" at bounding box center [296, 339] width 163 height 12
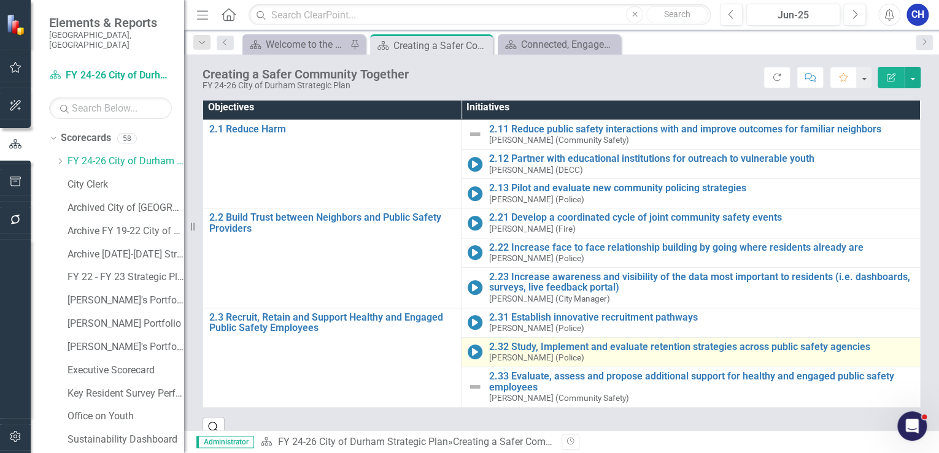
scroll to position [135, 0]
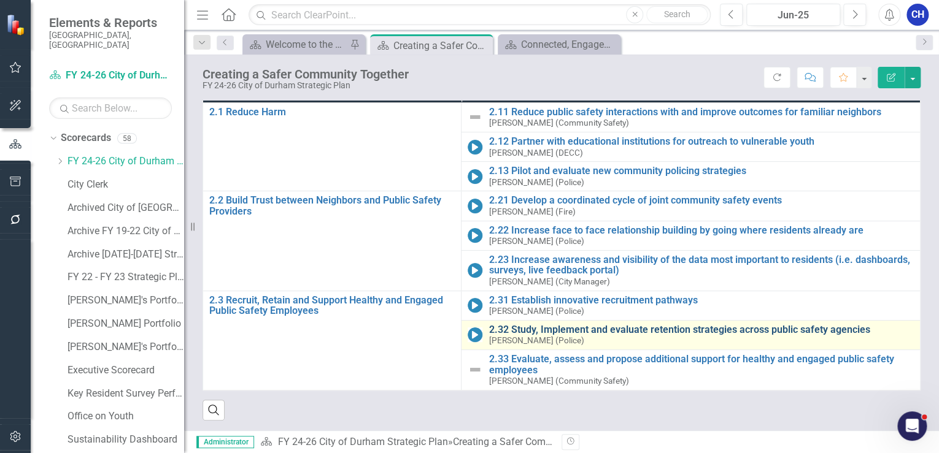
click at [544, 327] on link "2.32 Study, Implement and evaluate retention strategies across public safety ag…" at bounding box center [700, 330] width 425 height 11
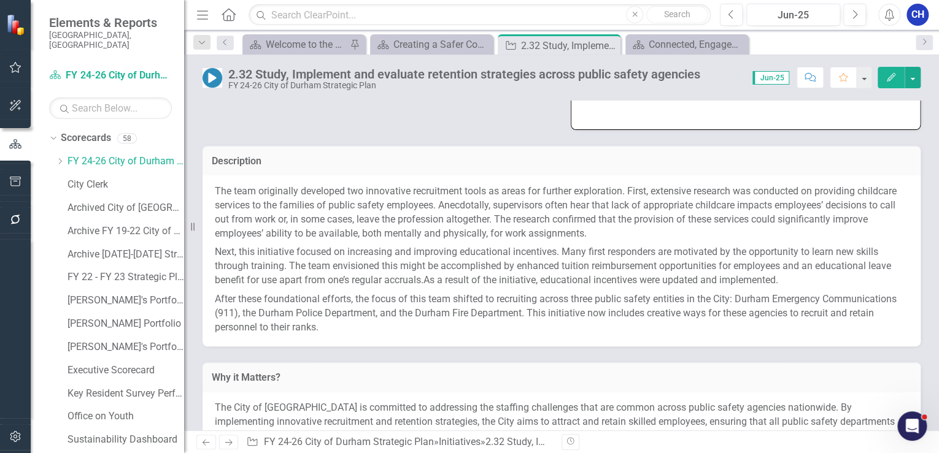
scroll to position [245, 0]
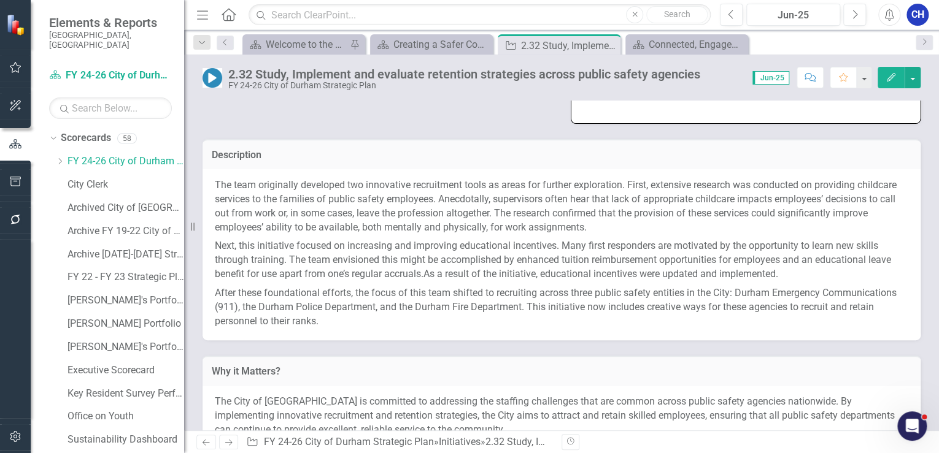
click at [456, 281] on p "Next, this initiative focused on increasing and improving educational incentive…" at bounding box center [561, 260] width 693 height 47
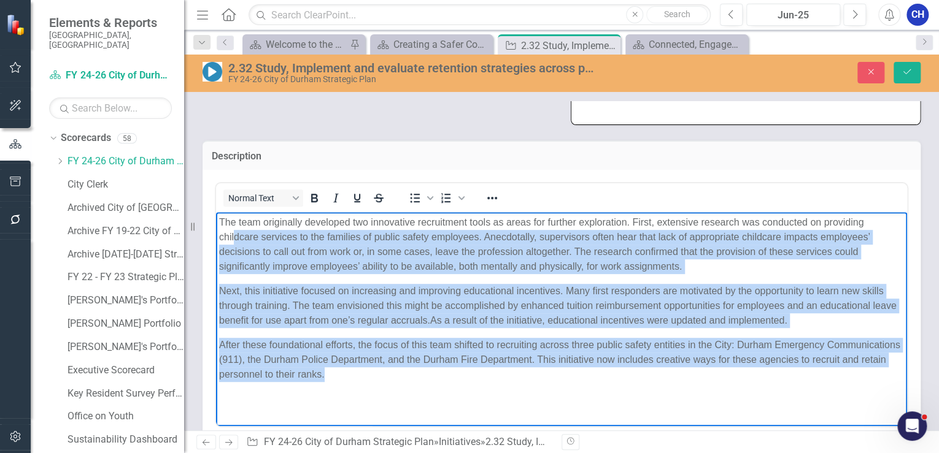
scroll to position [196, 0]
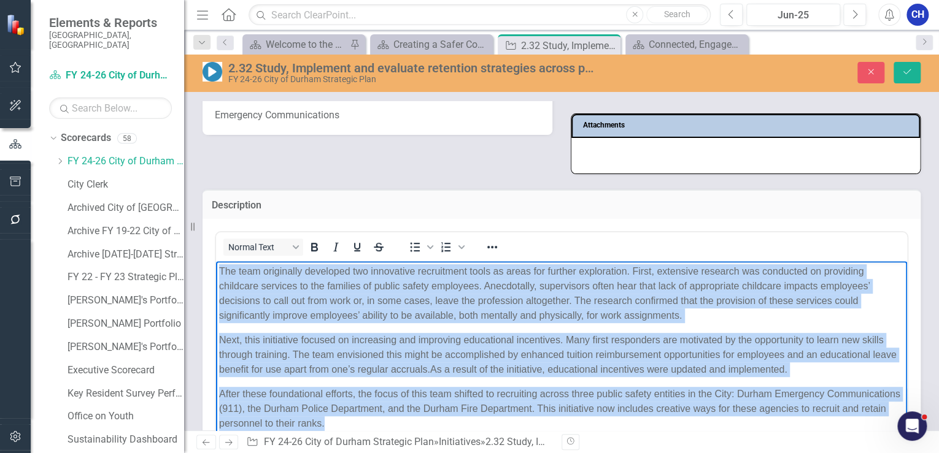
drag, startPoint x: 395, startPoint y: 414, endPoint x: 213, endPoint y: 253, distance: 242.9
click at [216, 261] on html "The team originally developed two innovative recruitment tools as areas for fur…" at bounding box center [561, 353] width 691 height 184
copy div "Lor ipsu dolorsitam consectet adi elitseddoe temporincid utlab et dolor mag ali…"
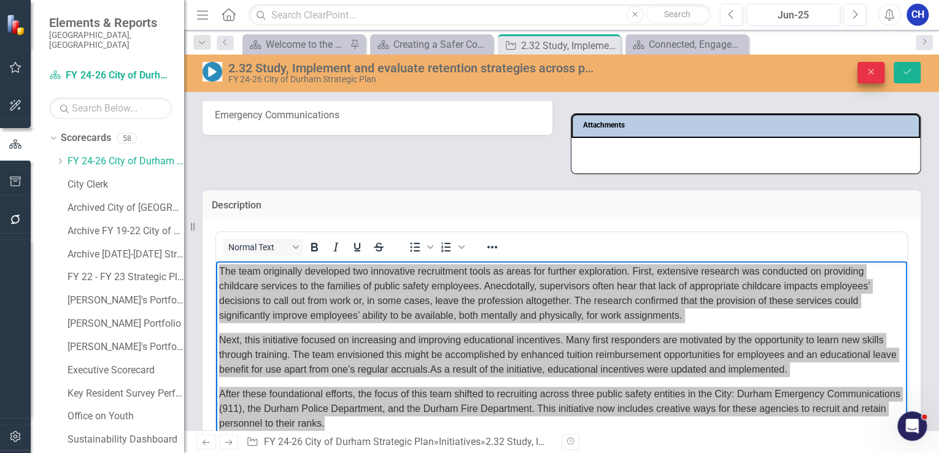
click at [861, 82] on div "2.32 Study, Implement and evaluate retention strategies across public safety ag…" at bounding box center [561, 72] width 755 height 23
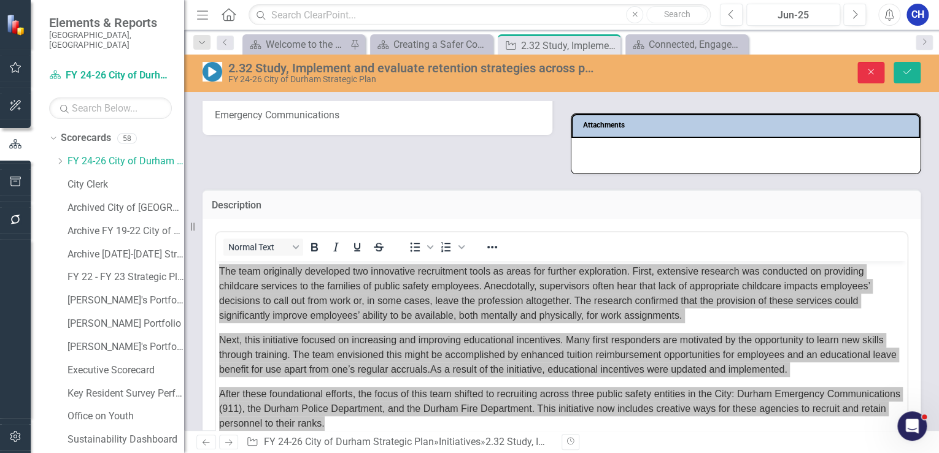
click at [861, 70] on button "Close" at bounding box center [870, 72] width 27 height 21
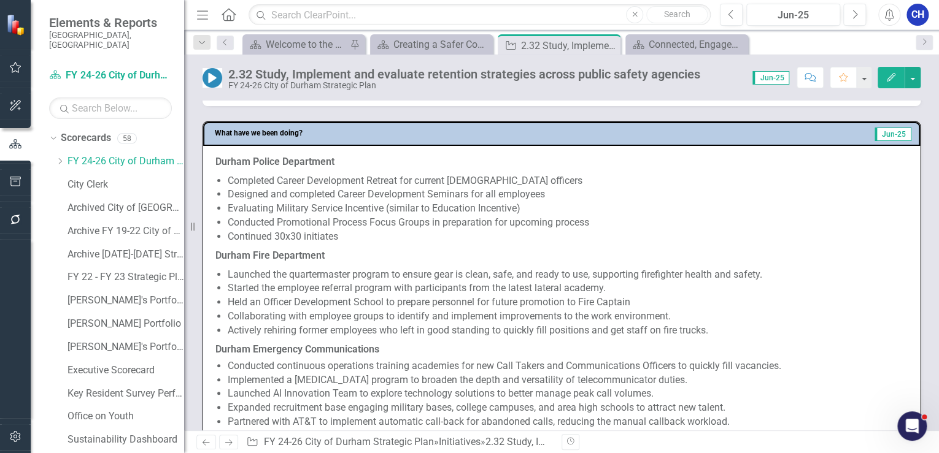
scroll to position [638, 0]
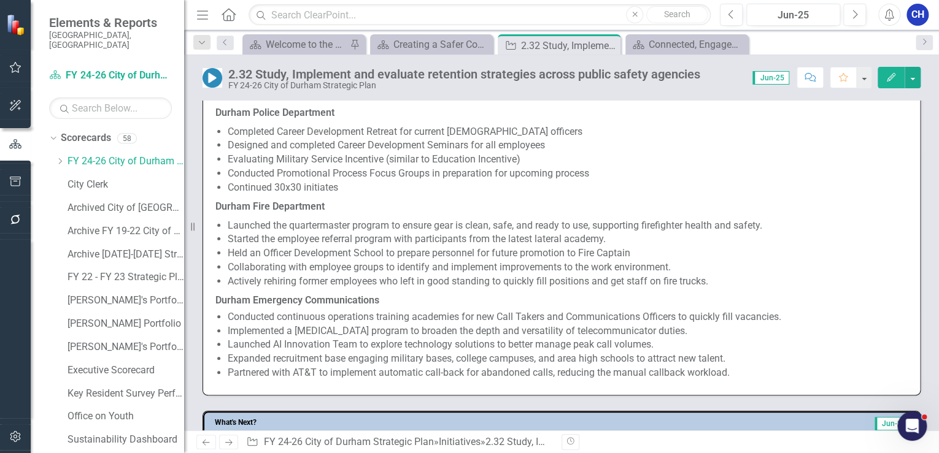
click at [322, 224] on li "Launched the quartermaster program to ensure gear is clean, safe, and ready to …" at bounding box center [568, 226] width 680 height 14
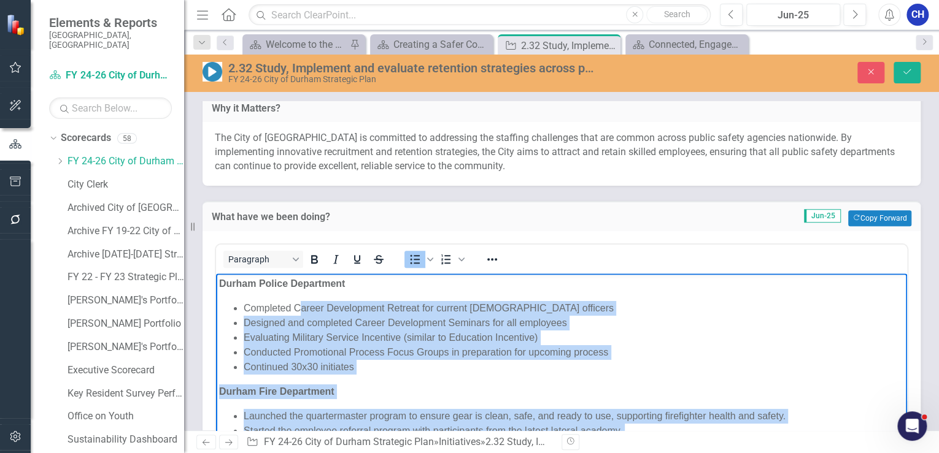
scroll to position [496, 0]
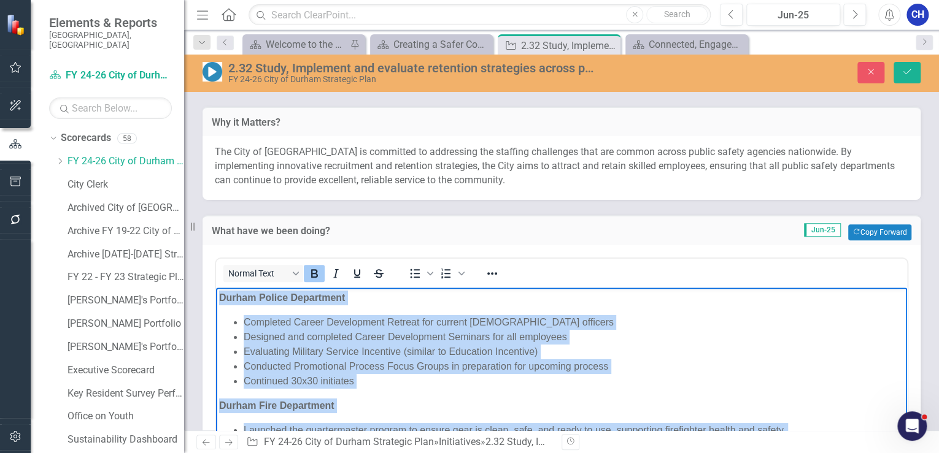
drag, startPoint x: 731, startPoint y: 488, endPoint x: 202, endPoint y: 290, distance: 564.4
click at [216, 290] on html "Durham Police Department Completed Career Development Retreat for current [DEMO…" at bounding box center [561, 453] width 691 height 330
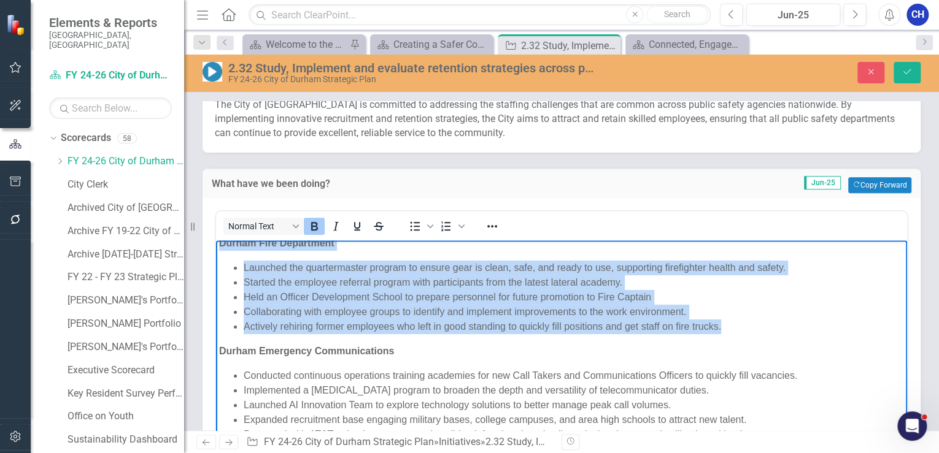
scroll to position [594, 0]
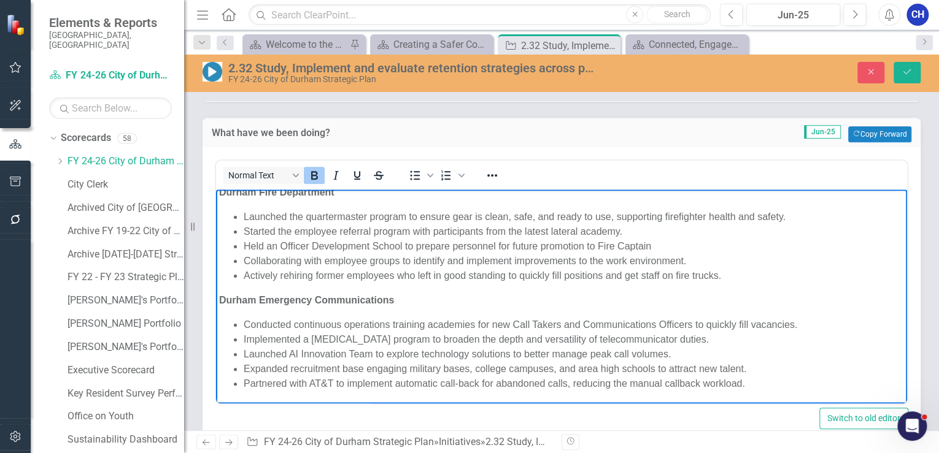
click at [750, 381] on li "Partnered with AT&T to implement automatic call-back for abandoned calls, reduc…" at bounding box center [574, 384] width 660 height 15
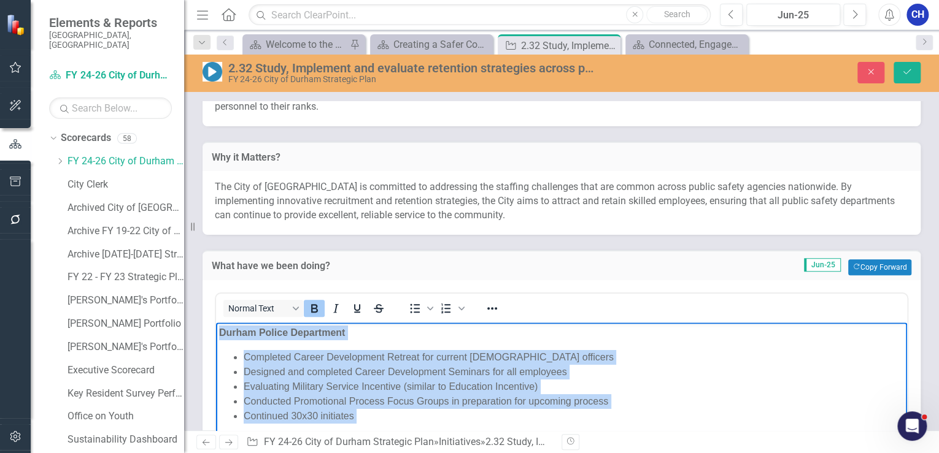
scroll to position [447, 0]
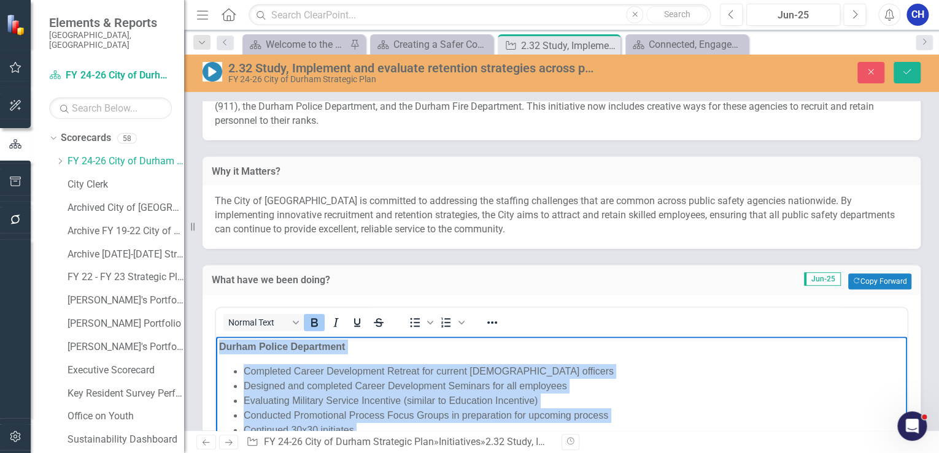
drag, startPoint x: 450, startPoint y: 511, endPoint x: 207, endPoint y: 338, distance: 298.3
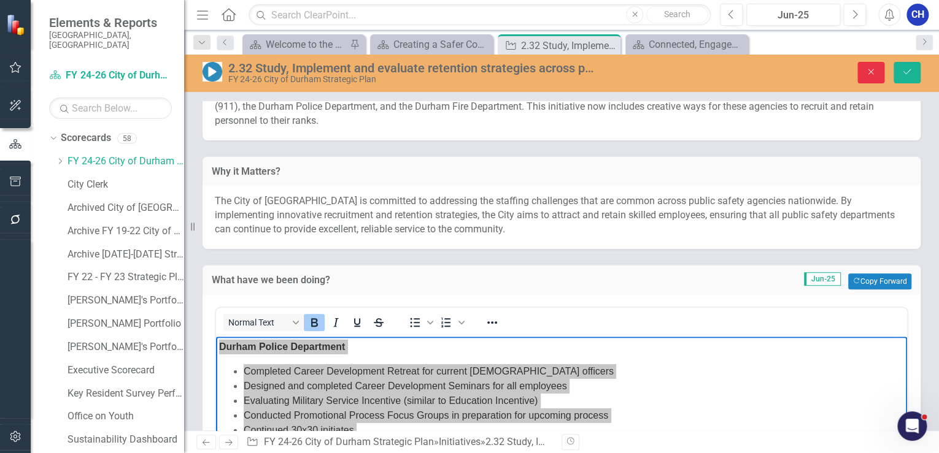
click at [875, 74] on icon "Close" at bounding box center [870, 71] width 11 height 9
